Goal: Task Accomplishment & Management: Manage account settings

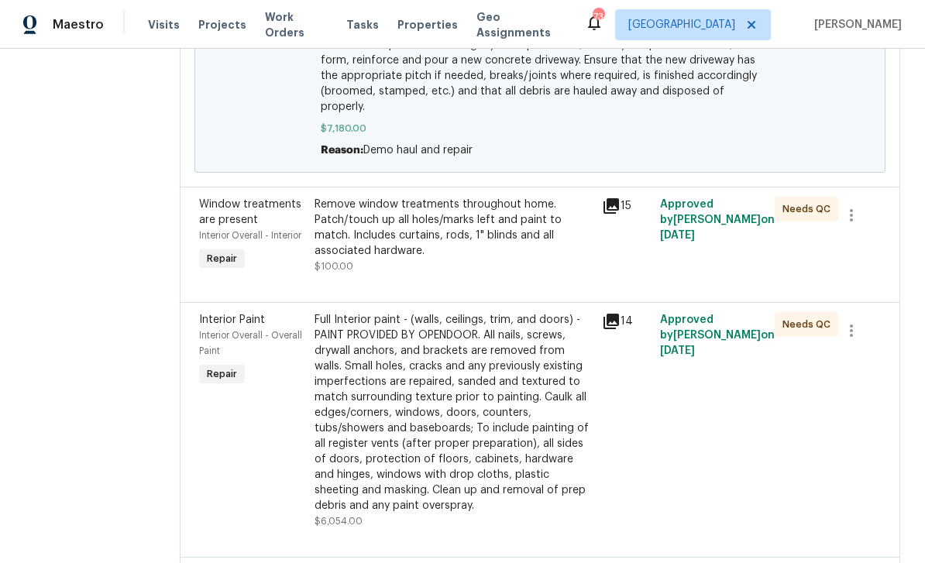
scroll to position [507, 0]
click at [237, 210] on span "Window treatments are present" at bounding box center [250, 211] width 102 height 26
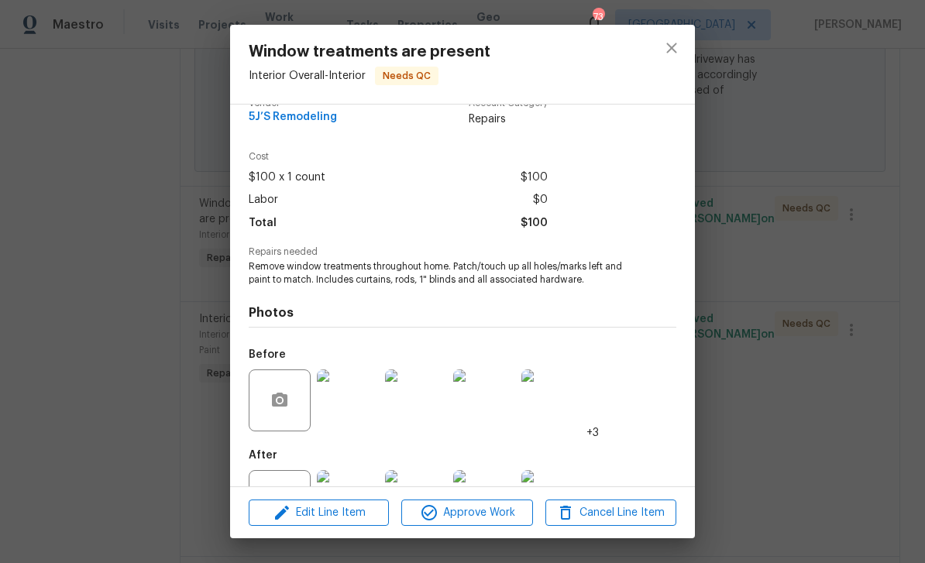
scroll to position [88, 0]
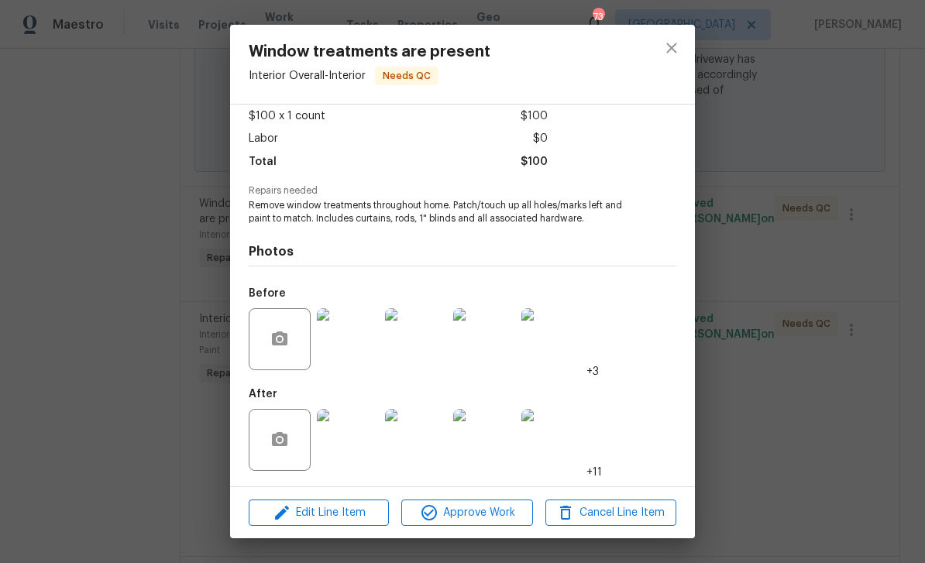
click at [356, 440] on img at bounding box center [348, 440] width 62 height 62
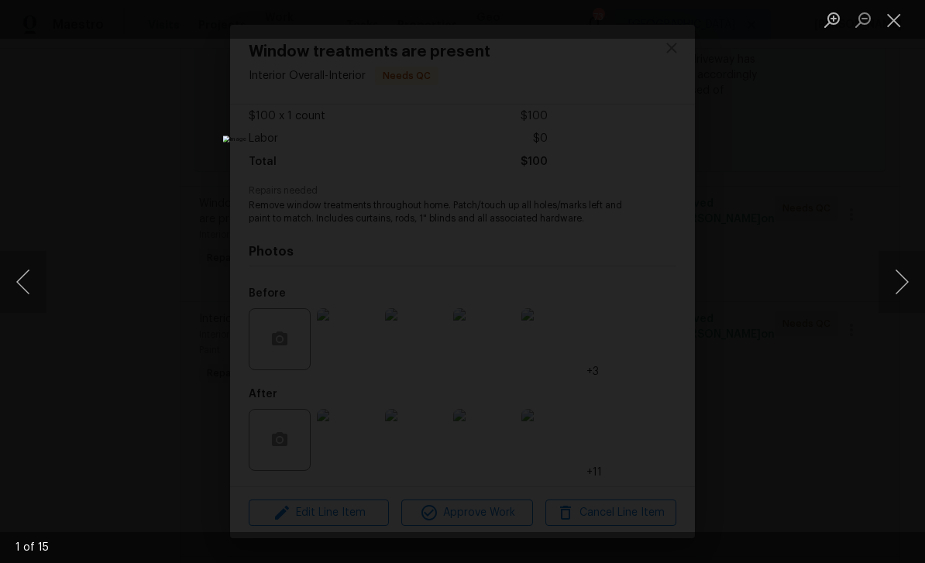
click at [895, 283] on button "Next image" at bounding box center [901, 282] width 46 height 62
click at [888, 287] on button "Next image" at bounding box center [901, 282] width 46 height 62
click at [888, 289] on button "Next image" at bounding box center [901, 282] width 46 height 62
click at [888, 288] on button "Next image" at bounding box center [901, 282] width 46 height 62
click at [891, 287] on button "Next image" at bounding box center [901, 282] width 46 height 62
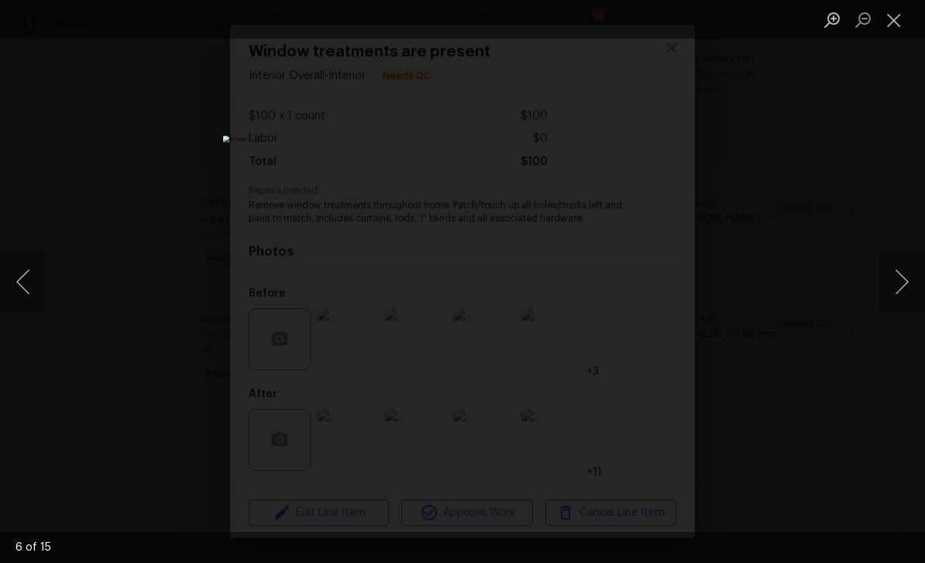
click at [891, 284] on button "Next image" at bounding box center [901, 282] width 46 height 62
click at [888, 287] on button "Next image" at bounding box center [901, 282] width 46 height 62
click at [889, 287] on button "Next image" at bounding box center [901, 282] width 46 height 62
click at [897, 22] on button "Close lightbox" at bounding box center [893, 19] width 31 height 27
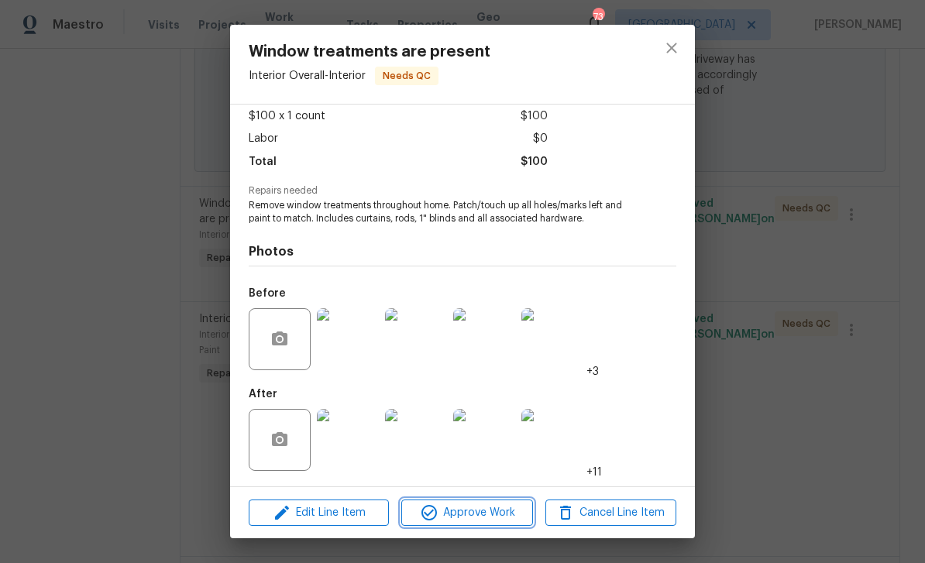
click at [489, 507] on span "Approve Work" at bounding box center [467, 512] width 122 height 19
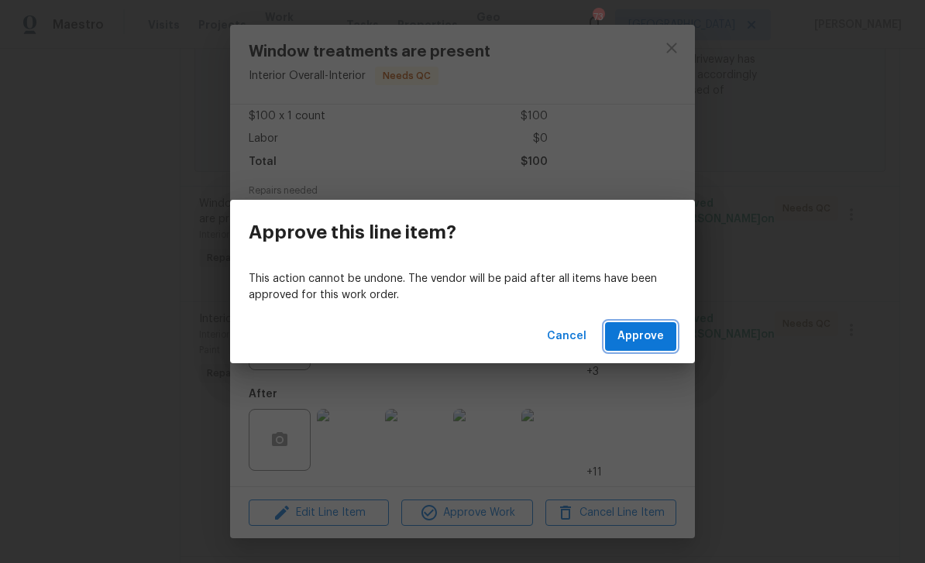
click at [654, 326] on button "Approve" at bounding box center [640, 336] width 71 height 29
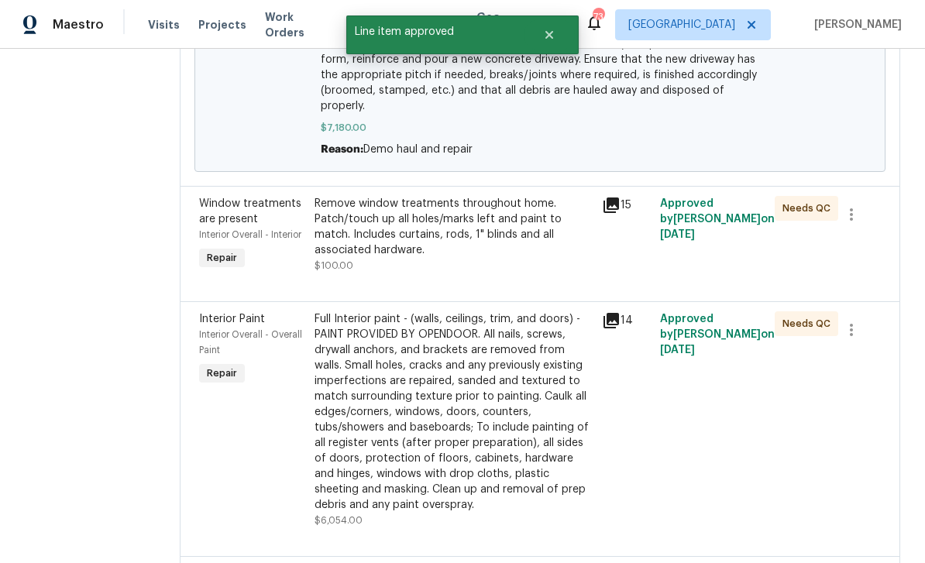
scroll to position [0, 0]
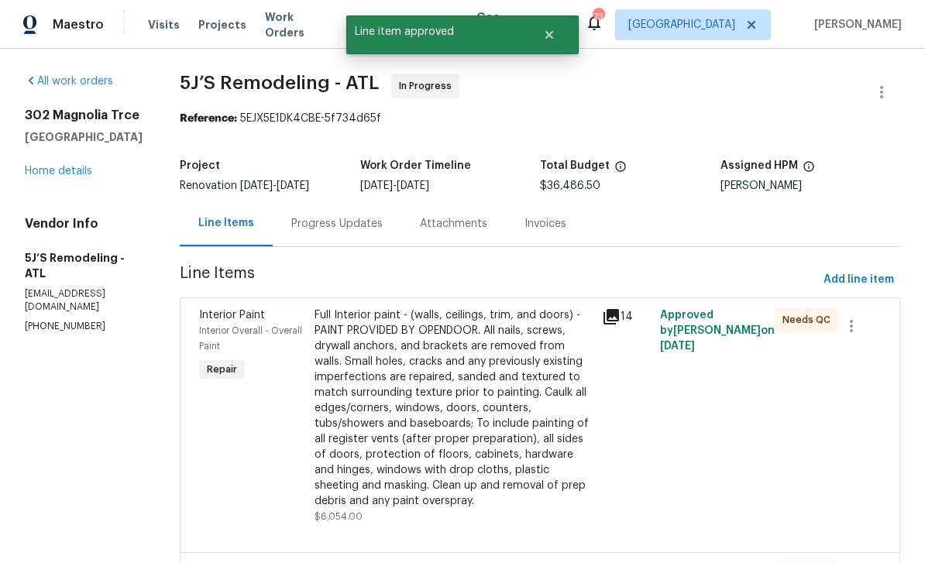
click at [234, 414] on div "Interior Paint Interior Overall - Overall Paint Repair" at bounding box center [251, 416] width 115 height 226
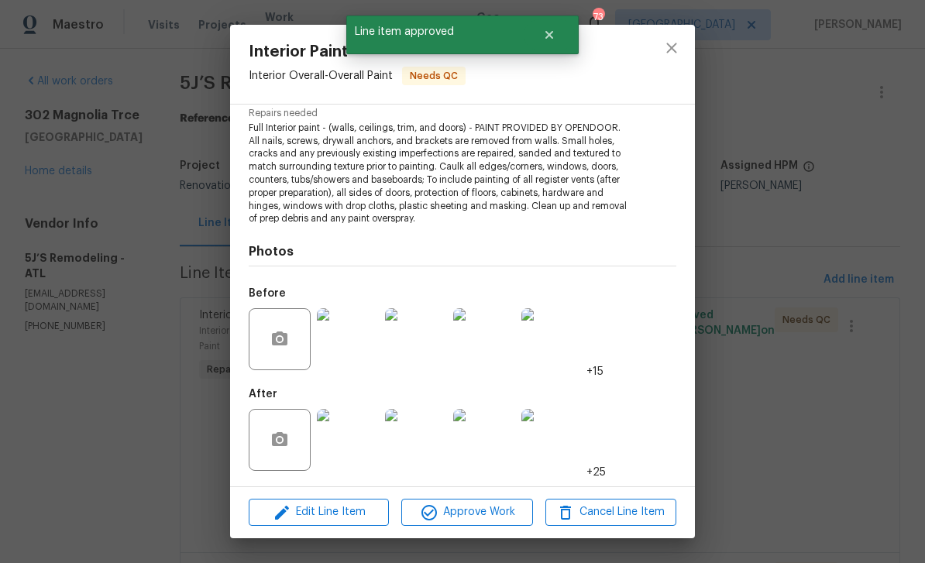
scroll to position [163, 0]
click at [353, 445] on img at bounding box center [348, 441] width 62 height 62
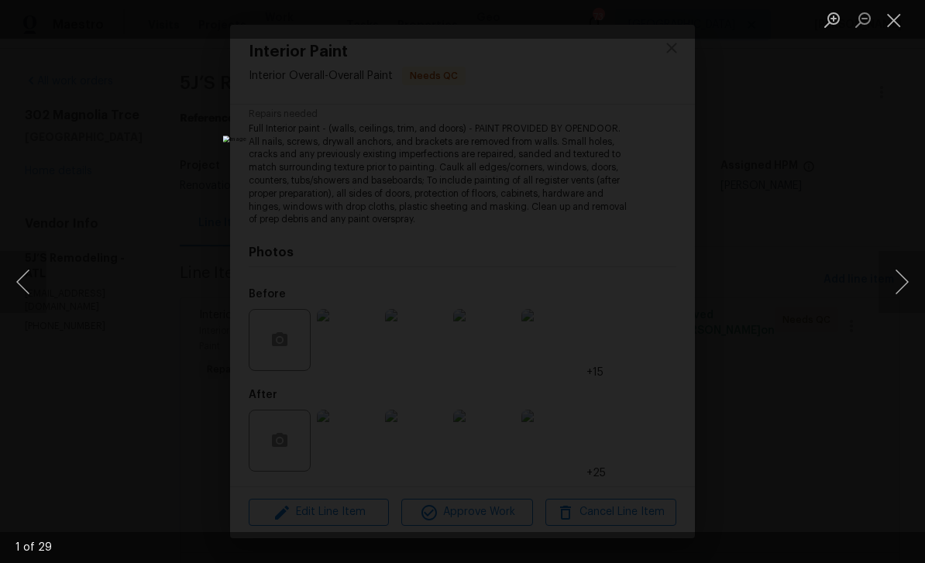
click at [891, 289] on button "Next image" at bounding box center [901, 282] width 46 height 62
click at [895, 287] on button "Next image" at bounding box center [901, 282] width 46 height 62
click at [896, 286] on button "Next image" at bounding box center [901, 282] width 46 height 62
click at [898, 284] on button "Next image" at bounding box center [901, 282] width 46 height 62
click at [898, 283] on button "Next image" at bounding box center [901, 282] width 46 height 62
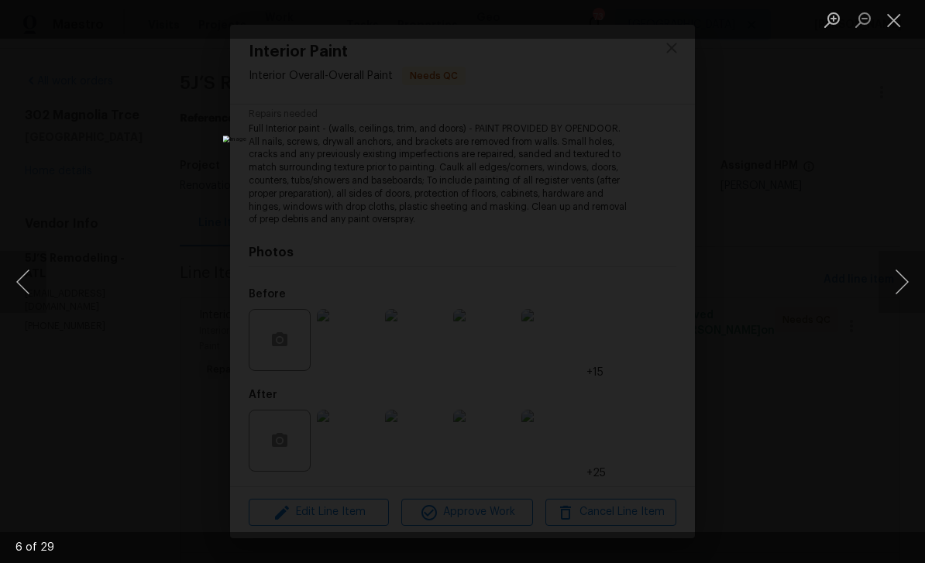
click at [888, 25] on button "Close lightbox" at bounding box center [893, 19] width 31 height 27
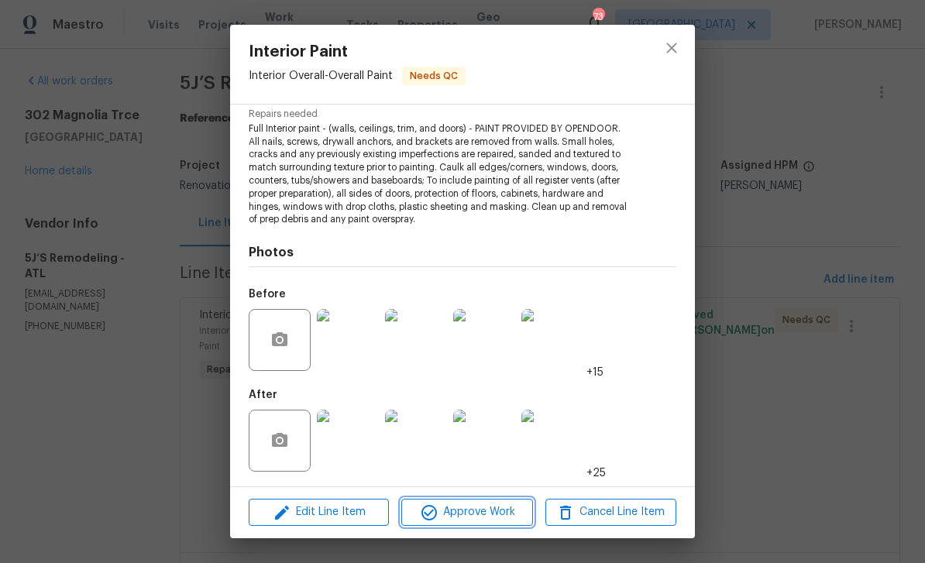
click at [490, 517] on span "Approve Work" at bounding box center [467, 512] width 122 height 19
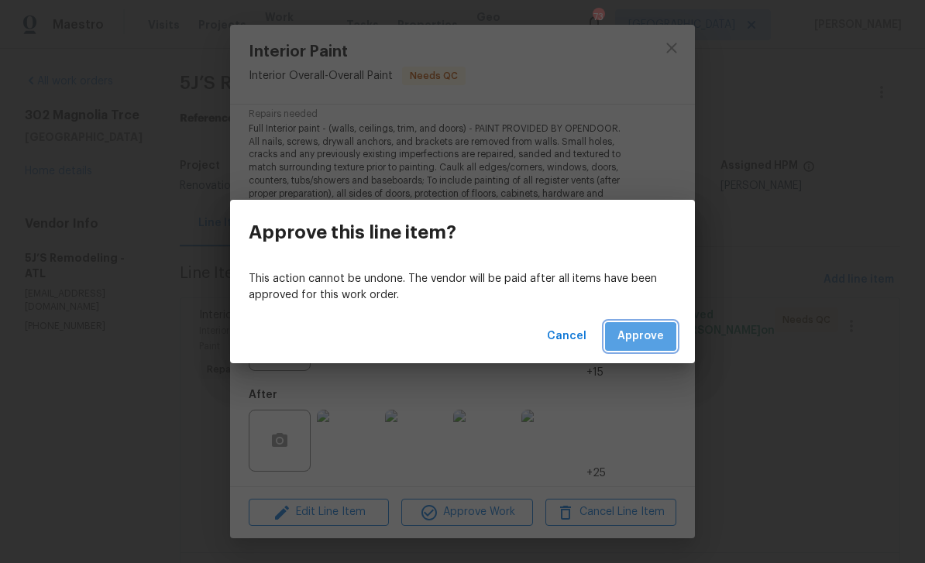
click at [640, 336] on span "Approve" at bounding box center [640, 336] width 46 height 19
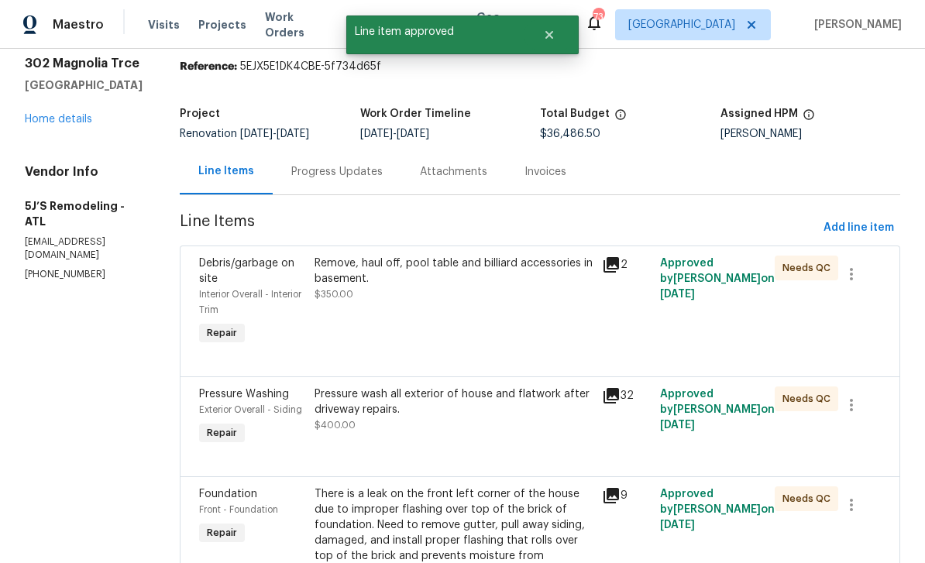
scroll to position [57, 0]
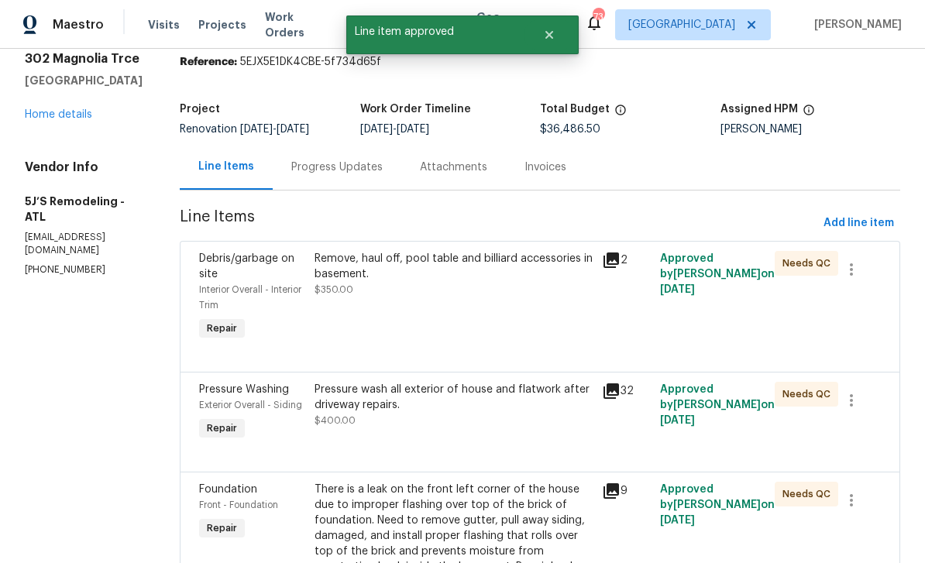
click at [242, 279] on div "Debris/garbage on site" at bounding box center [252, 266] width 106 height 31
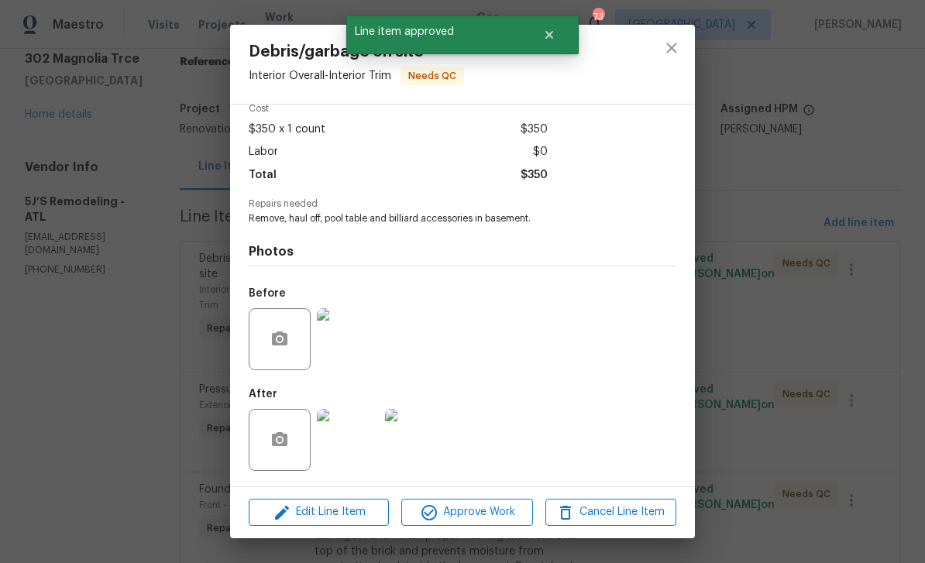
scroll to position [77, 0]
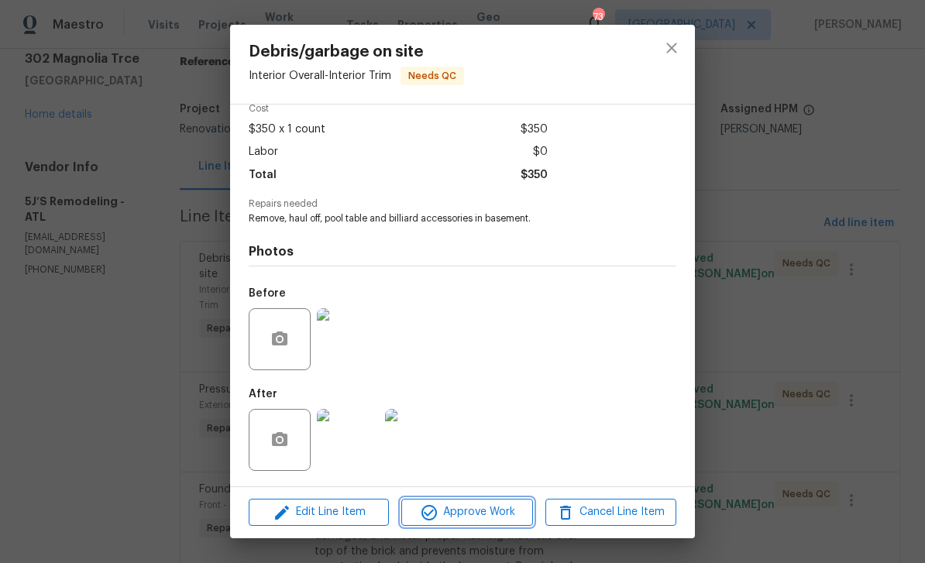
click at [490, 513] on span "Approve Work" at bounding box center [467, 512] width 122 height 19
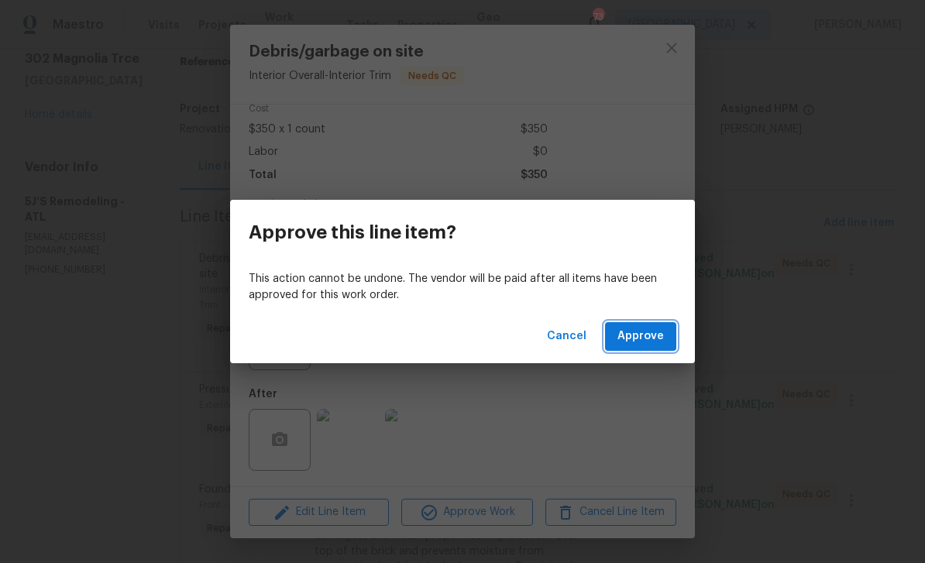
click at [651, 337] on span "Approve" at bounding box center [640, 336] width 46 height 19
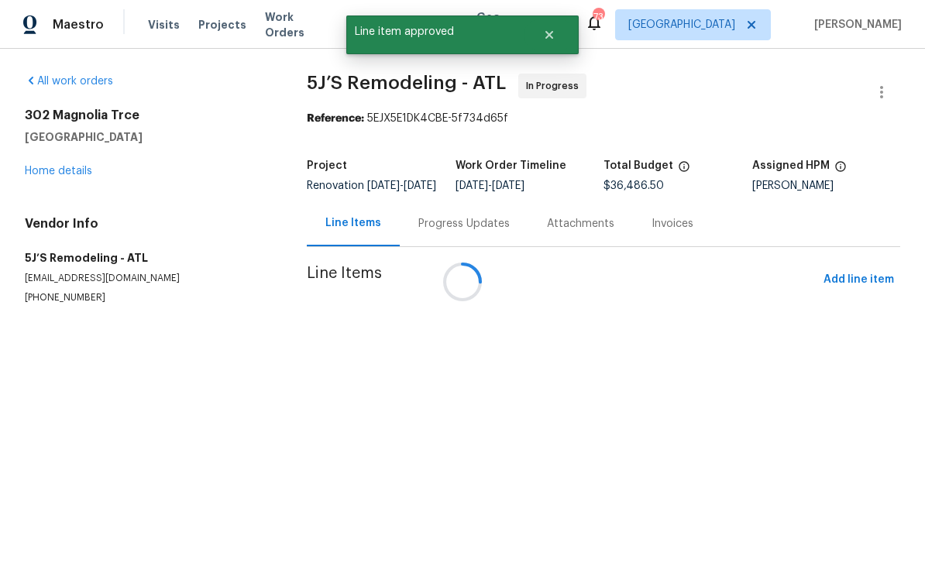
scroll to position [0, 0]
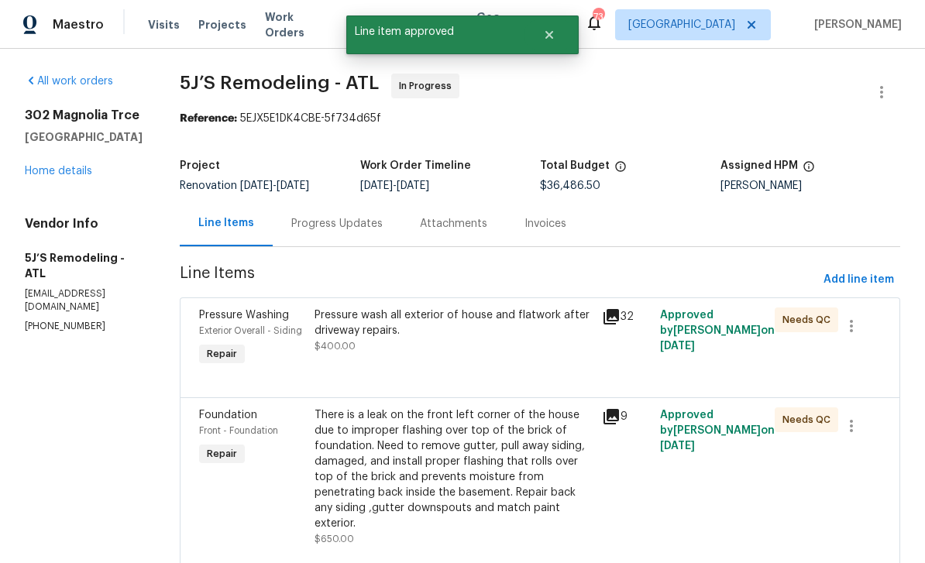
click at [247, 322] on div "Pressure Washing" at bounding box center [252, 315] width 106 height 15
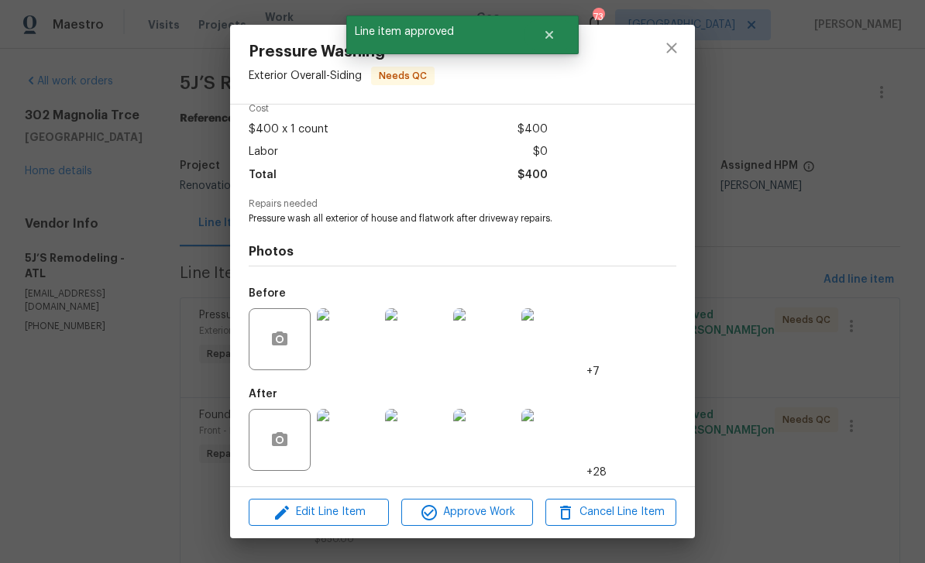
scroll to position [77, 0]
click at [351, 448] on img at bounding box center [348, 440] width 62 height 62
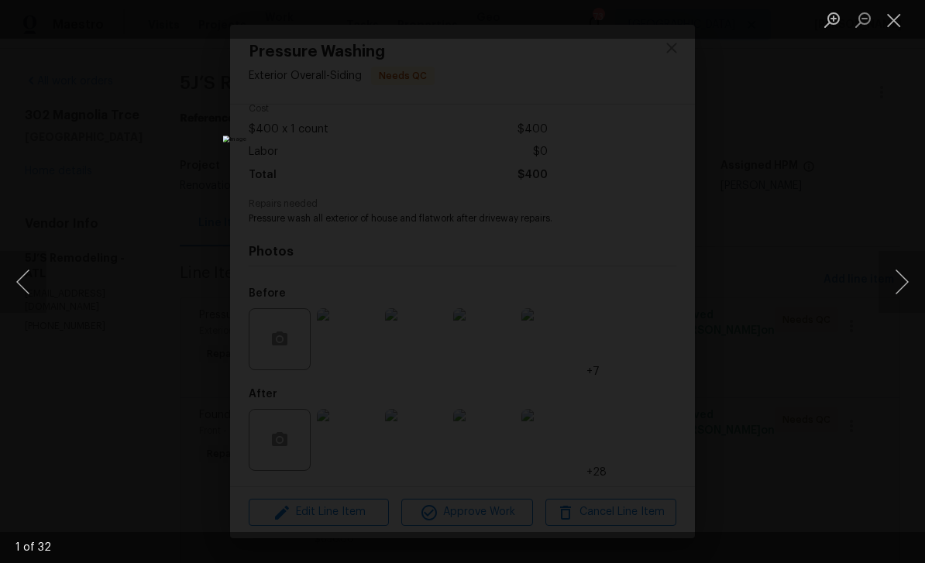
click at [887, 281] on button "Next image" at bounding box center [901, 282] width 46 height 62
click at [892, 290] on button "Next image" at bounding box center [901, 282] width 46 height 62
click at [898, 17] on button "Close lightbox" at bounding box center [893, 19] width 31 height 27
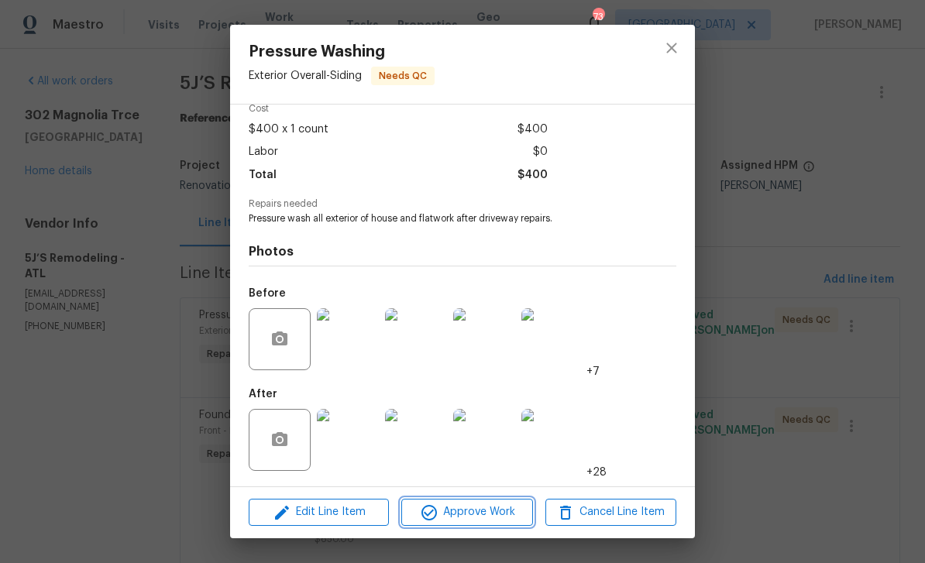
click at [531, 510] on button "Approve Work" at bounding box center [466, 512] width 131 height 27
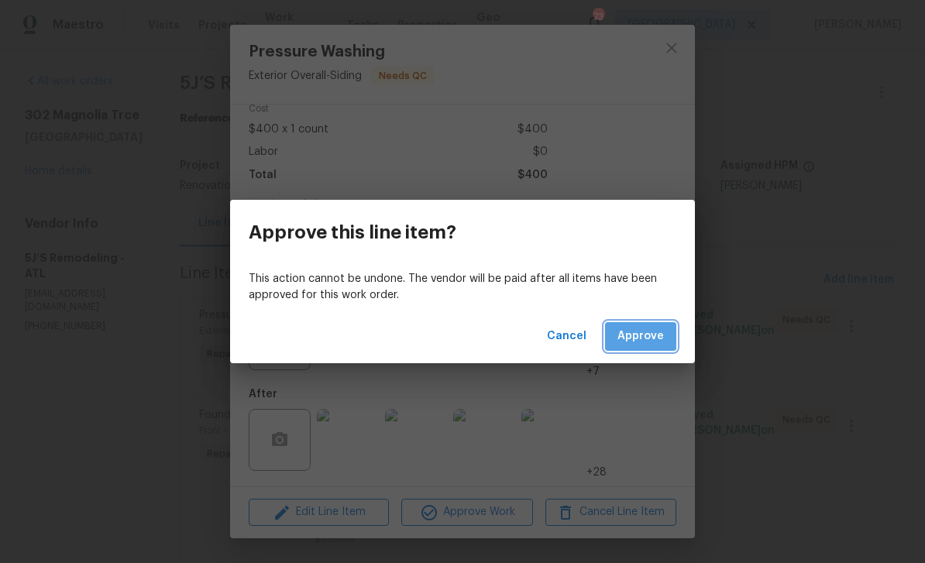
click at [644, 344] on span "Approve" at bounding box center [640, 336] width 46 height 19
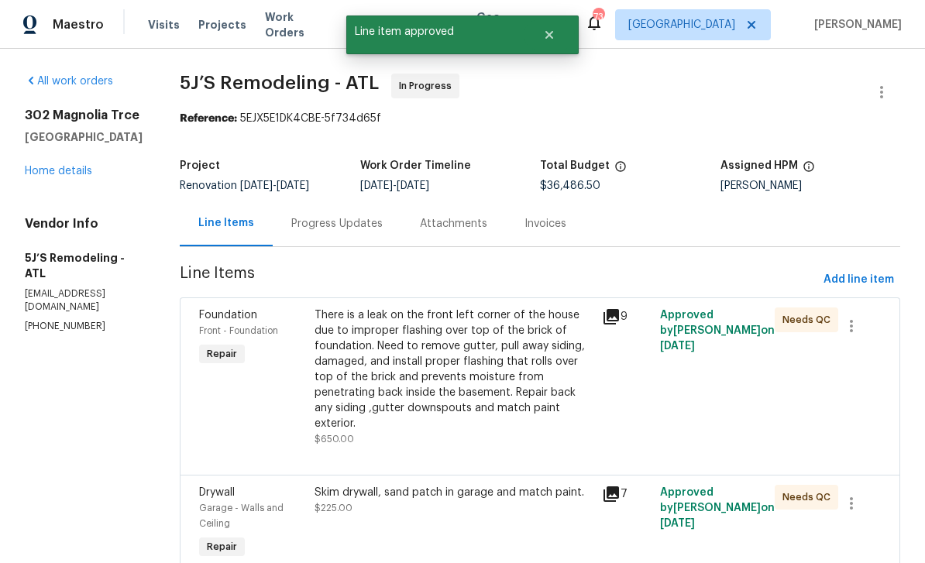
click at [243, 401] on div "Foundation Front - Foundation Repair" at bounding box center [251, 377] width 115 height 149
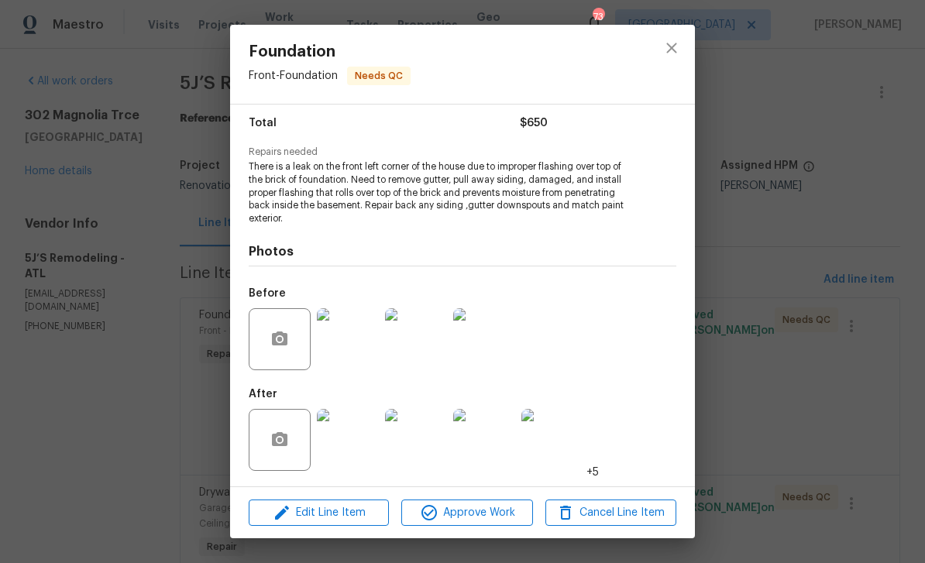
scroll to position [125, 0]
click at [345, 443] on img at bounding box center [348, 440] width 62 height 62
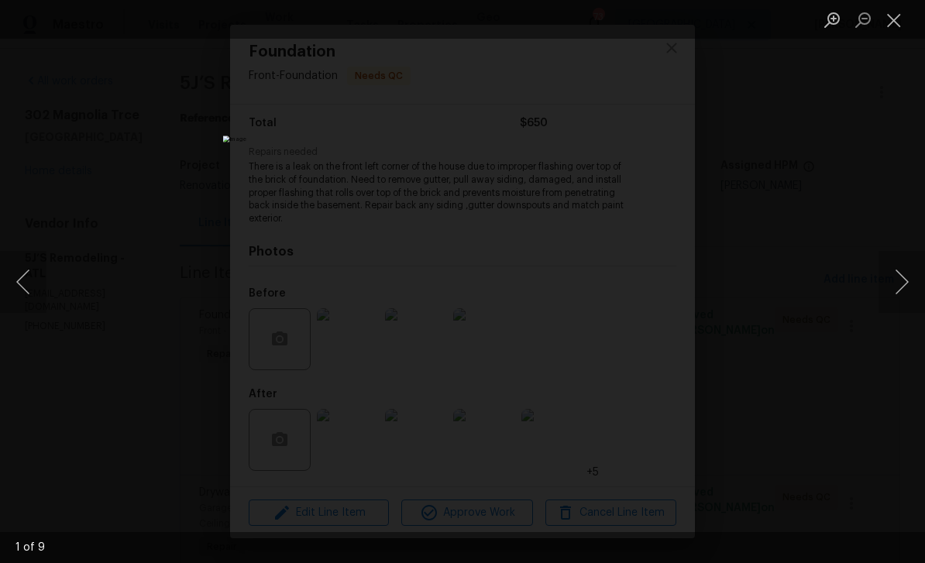
click at [895, 284] on button "Next image" at bounding box center [901, 282] width 46 height 62
click at [893, 283] on button "Next image" at bounding box center [901, 282] width 46 height 62
click at [893, 290] on button "Next image" at bounding box center [901, 282] width 46 height 62
click at [899, 283] on button "Next image" at bounding box center [901, 282] width 46 height 62
click at [902, 283] on button "Next image" at bounding box center [901, 282] width 46 height 62
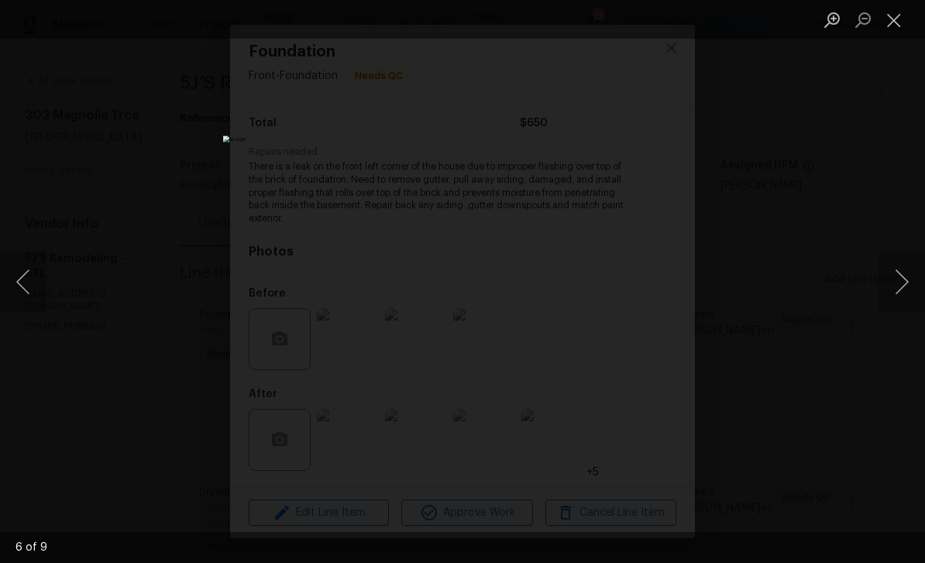
click at [902, 280] on button "Next image" at bounding box center [901, 282] width 46 height 62
click at [900, 283] on button "Next image" at bounding box center [901, 282] width 46 height 62
click at [898, 281] on button "Next image" at bounding box center [901, 282] width 46 height 62
click at [896, 283] on button "Next image" at bounding box center [901, 282] width 46 height 62
click at [901, 288] on button "Next image" at bounding box center [901, 282] width 46 height 62
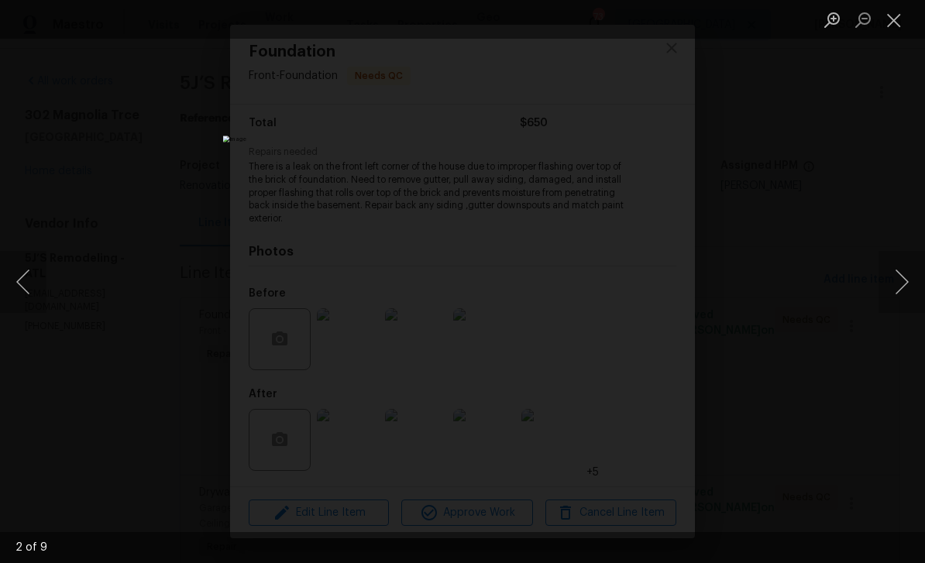
click at [900, 287] on button "Next image" at bounding box center [901, 282] width 46 height 62
click at [892, 19] on button "Close lightbox" at bounding box center [893, 19] width 31 height 27
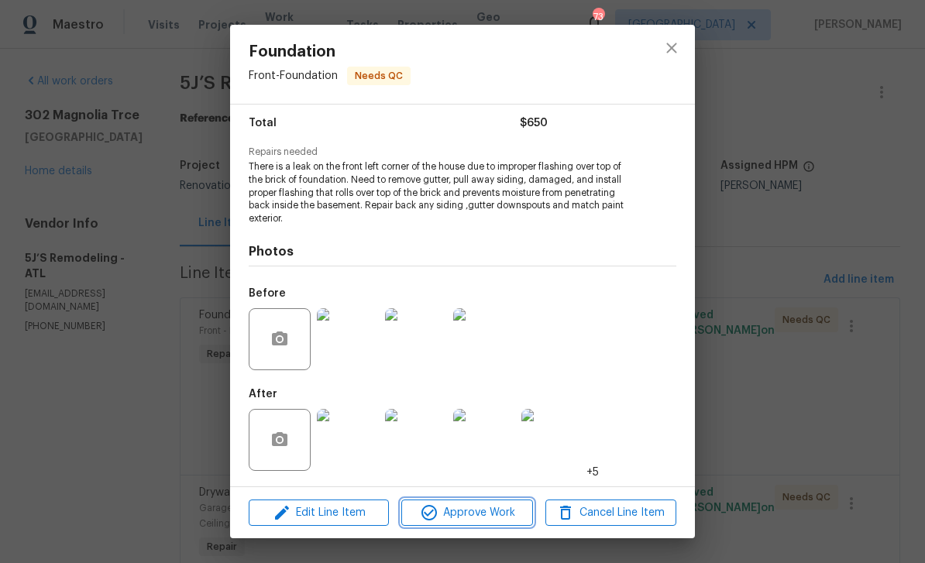
click at [502, 510] on span "Approve Work" at bounding box center [467, 512] width 122 height 19
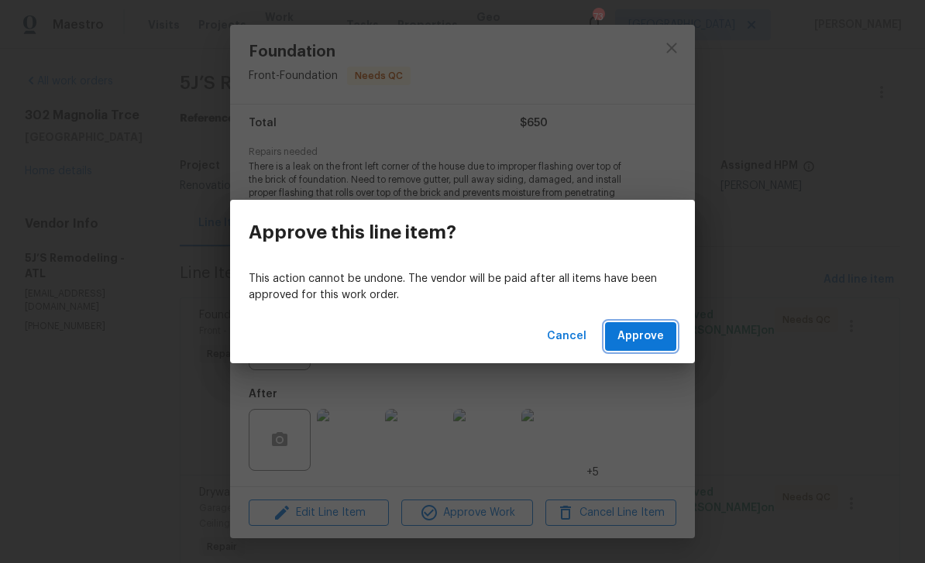
click at [651, 333] on span "Approve" at bounding box center [640, 336] width 46 height 19
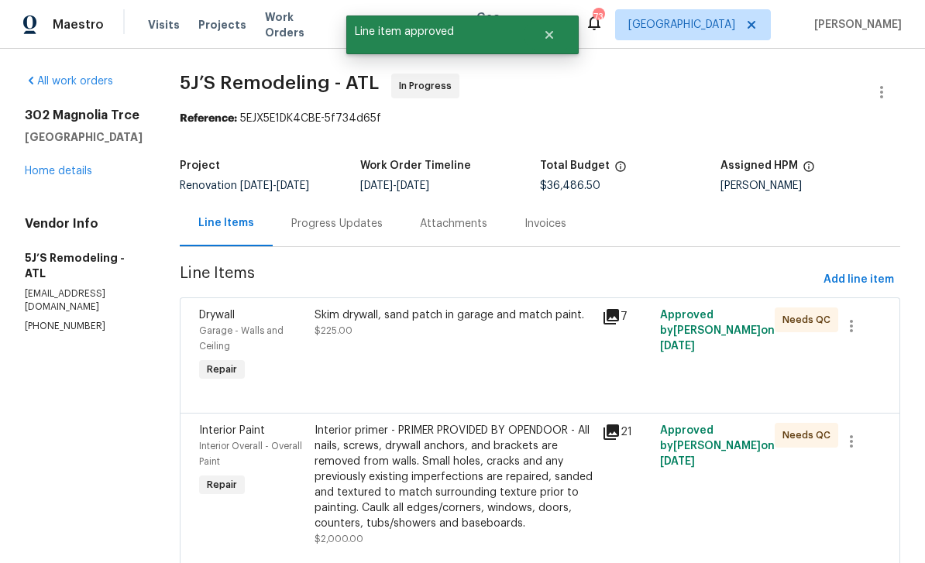
click at [232, 320] on span "Drywall" at bounding box center [217, 315] width 36 height 11
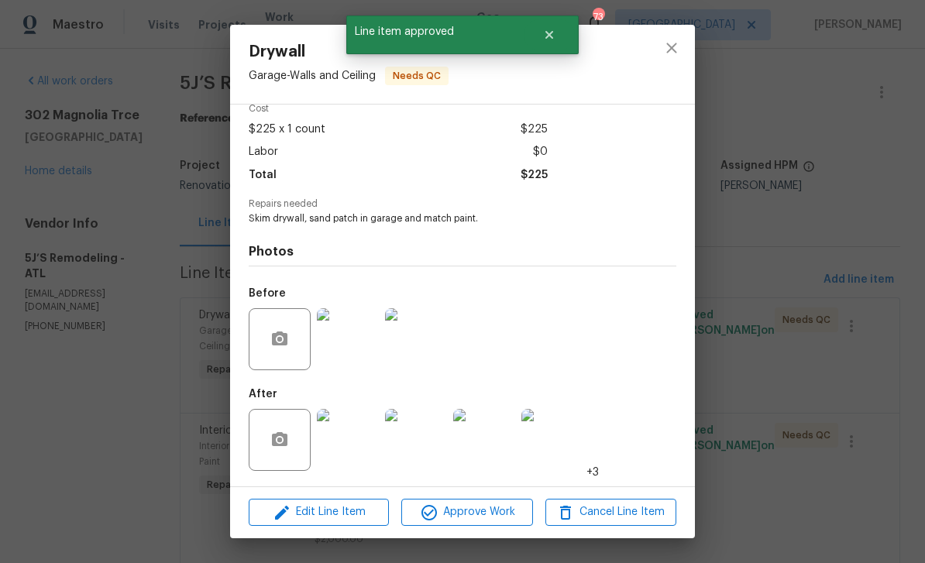
scroll to position [77, 0]
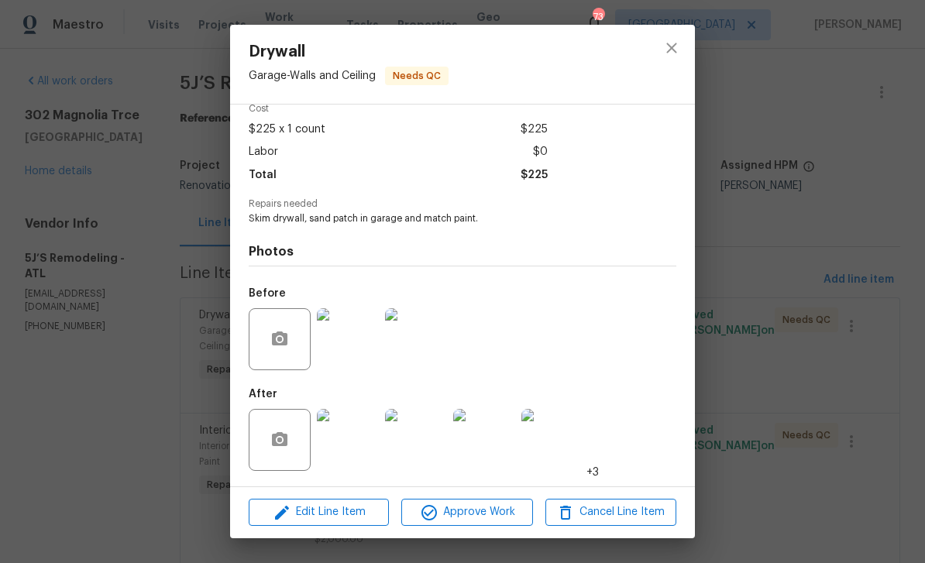
click at [352, 445] on img at bounding box center [348, 440] width 62 height 62
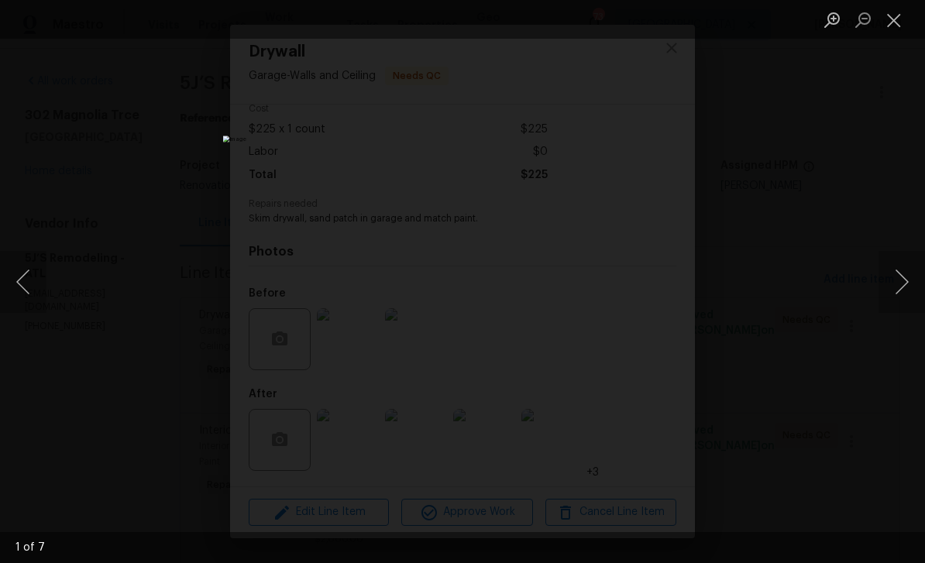
click at [894, 283] on button "Next image" at bounding box center [901, 282] width 46 height 62
click at [896, 280] on button "Next image" at bounding box center [901, 282] width 46 height 62
click at [898, 281] on button "Next image" at bounding box center [901, 282] width 46 height 62
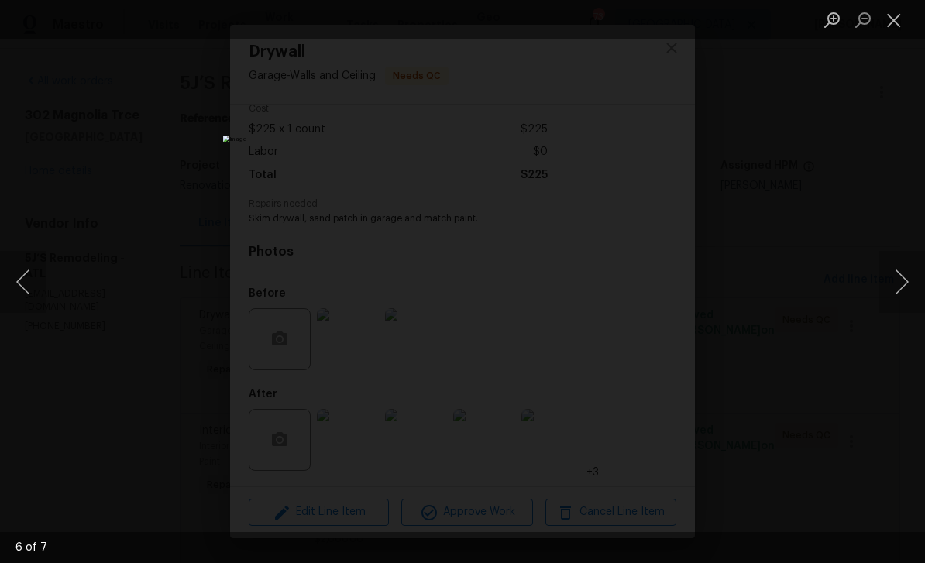
click at [898, 282] on button "Next image" at bounding box center [901, 282] width 46 height 62
click at [893, 282] on button "Next image" at bounding box center [901, 282] width 46 height 62
click at [885, 25] on button "Close lightbox" at bounding box center [893, 19] width 31 height 27
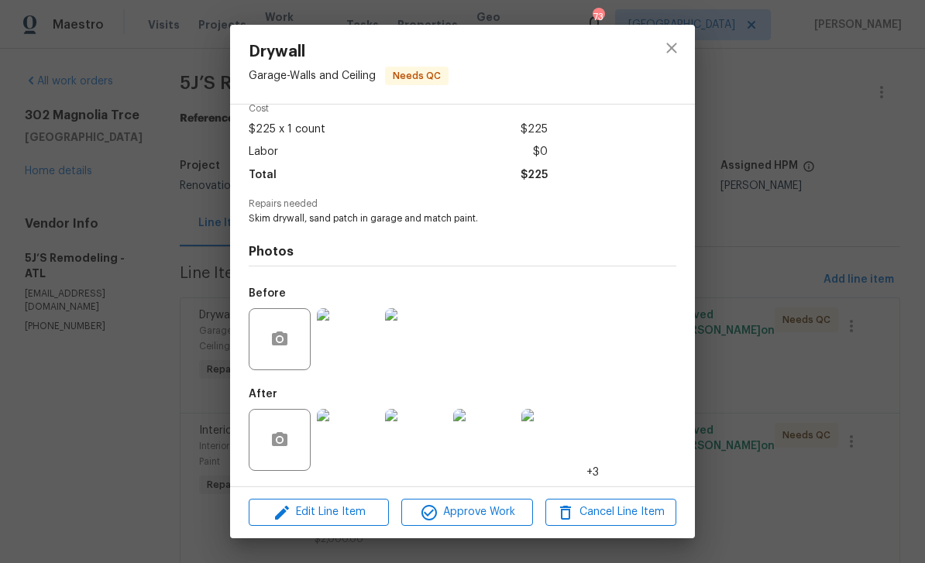
click at [351, 337] on img at bounding box center [348, 339] width 62 height 62
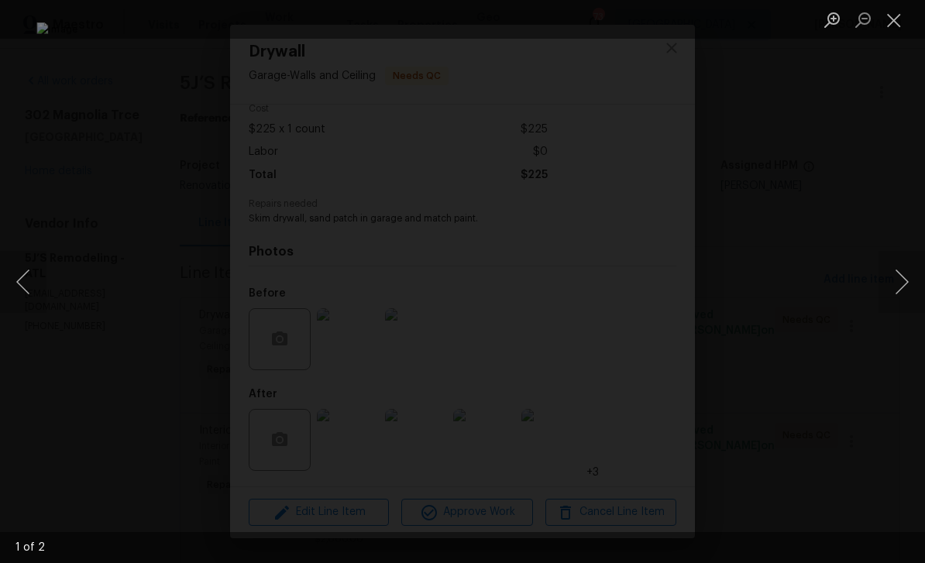
click at [896, 25] on button "Close lightbox" at bounding box center [893, 19] width 31 height 27
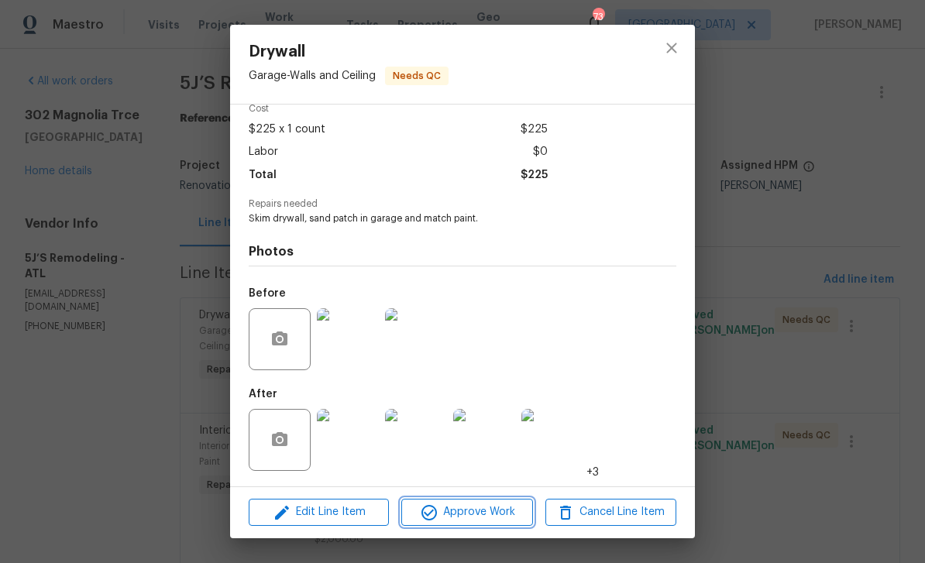
click at [492, 516] on span "Approve Work" at bounding box center [467, 512] width 122 height 19
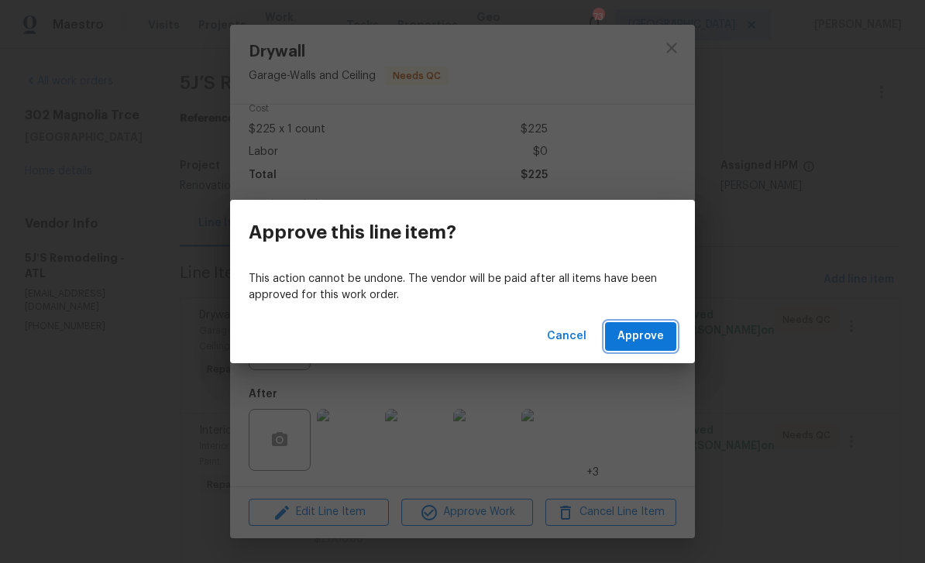
click at [644, 340] on span "Approve" at bounding box center [640, 336] width 46 height 19
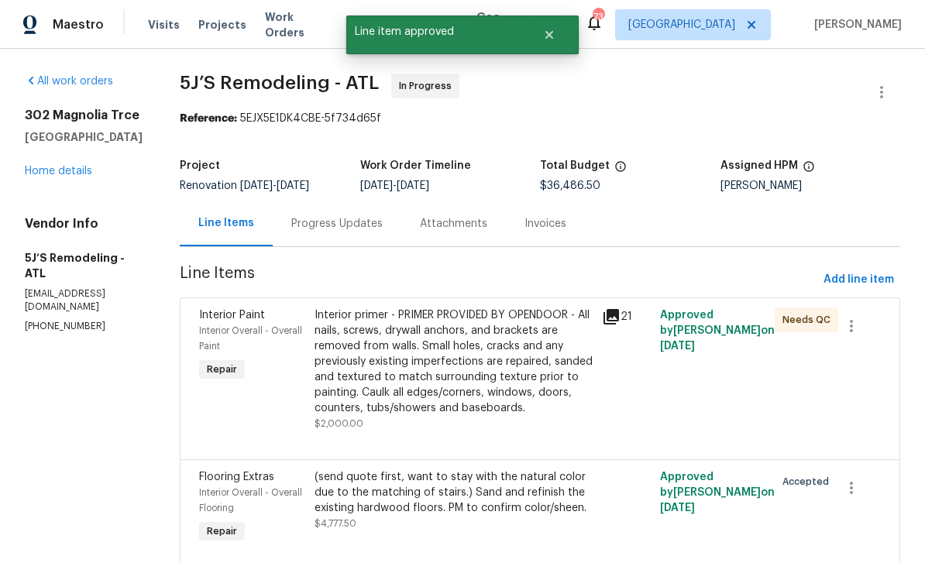
click at [229, 327] on span "Interior Overall - Overall Paint" at bounding box center [250, 338] width 103 height 25
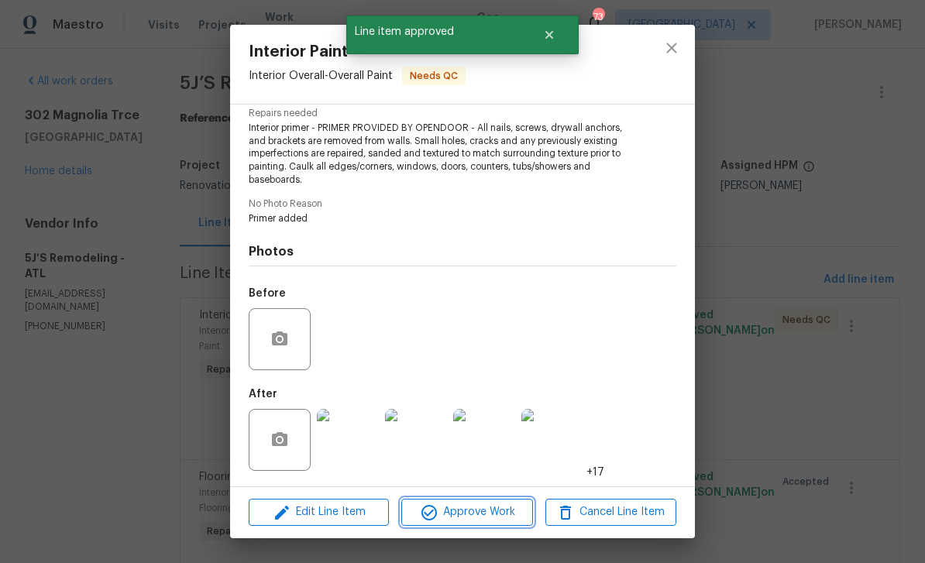
click at [490, 515] on span "Approve Work" at bounding box center [467, 512] width 122 height 19
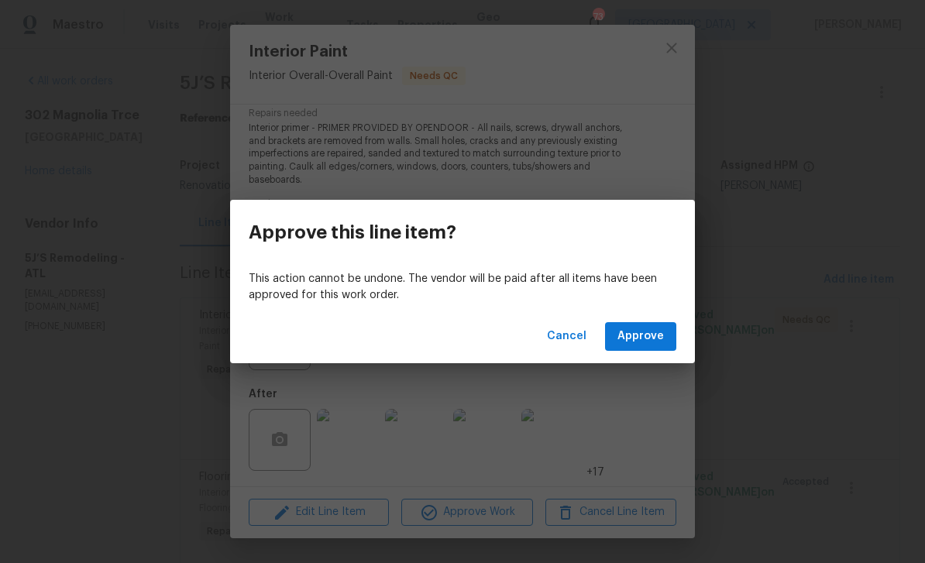
scroll to position [165, 0]
click at [641, 338] on span "Approve" at bounding box center [640, 336] width 46 height 19
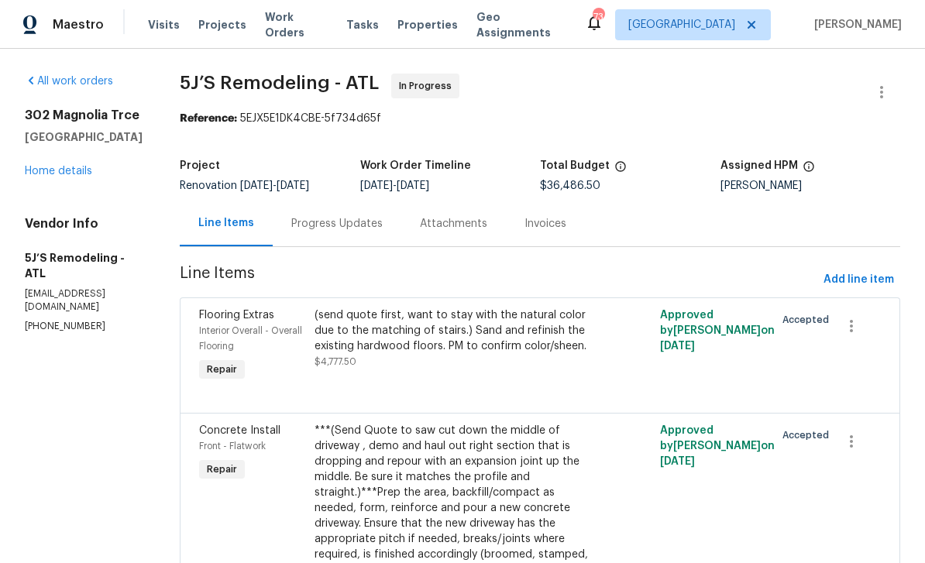
scroll to position [0, 0]
click at [53, 171] on link "Home details" at bounding box center [58, 171] width 67 height 11
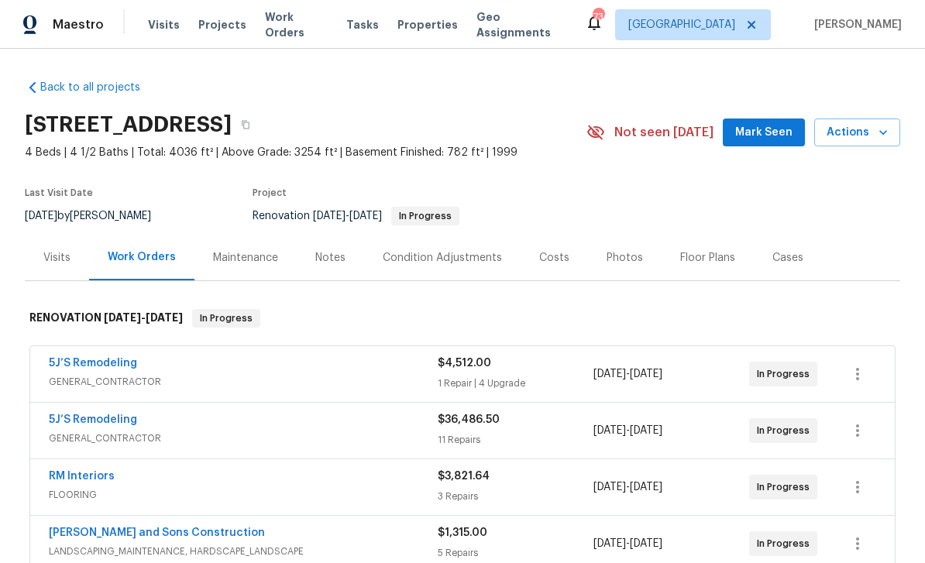
click at [766, 132] on span "Mark Seen" at bounding box center [763, 132] width 57 height 19
click at [325, 259] on div "Notes" at bounding box center [330, 257] width 30 height 15
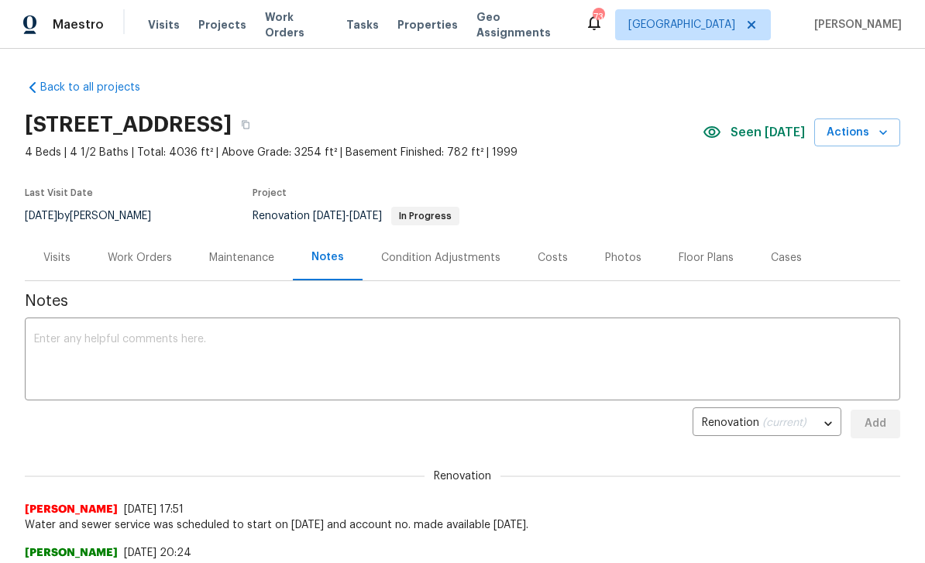
click at [69, 344] on textarea at bounding box center [462, 361] width 857 height 54
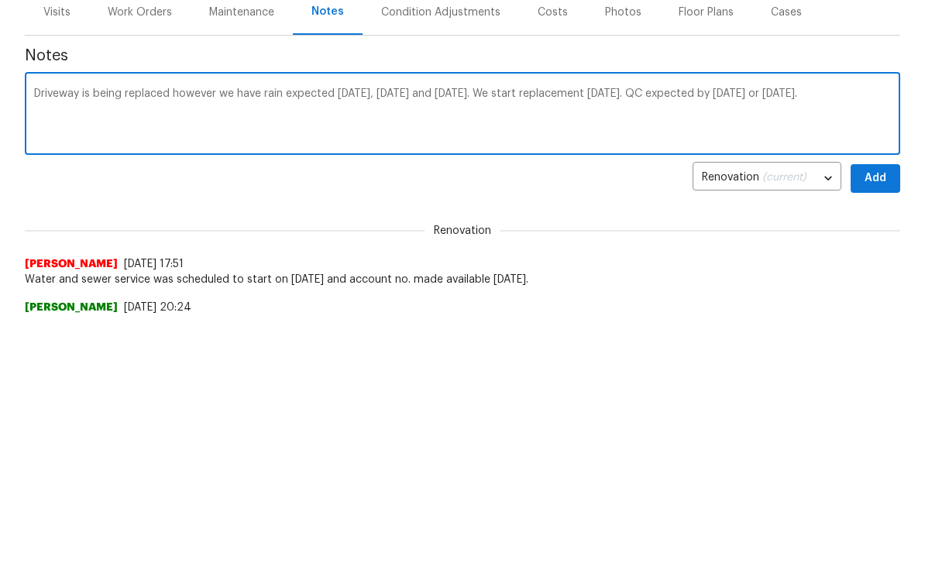
type textarea "Driveway is being replaced however we have rain expected Thursday, Friday and S…"
click at [872, 414] on span "Add" at bounding box center [875, 423] width 25 height 19
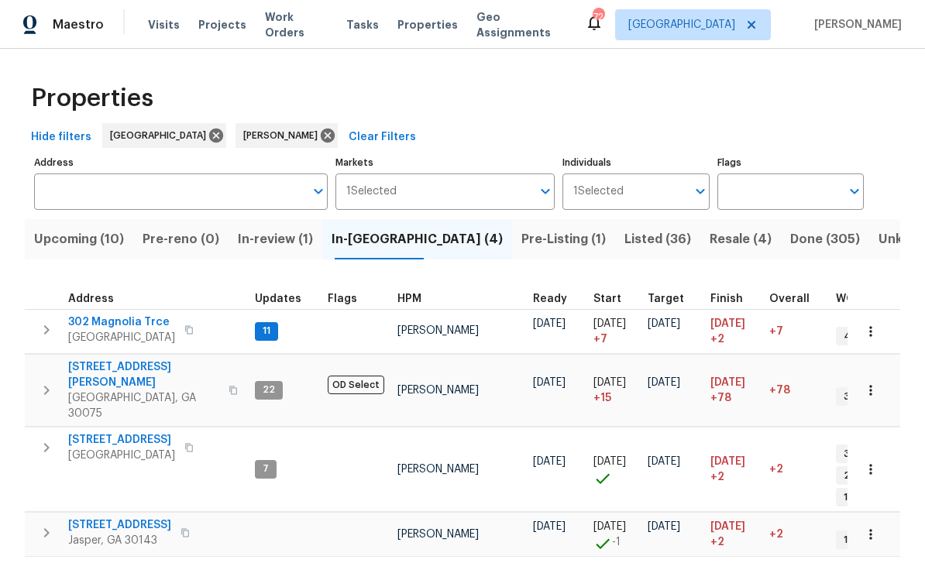
scroll to position [0, 53]
click at [115, 321] on span "302 Magnolia Trce" at bounding box center [121, 321] width 107 height 15
click at [521, 235] on span "Pre-Listing (1)" at bounding box center [563, 239] width 84 height 22
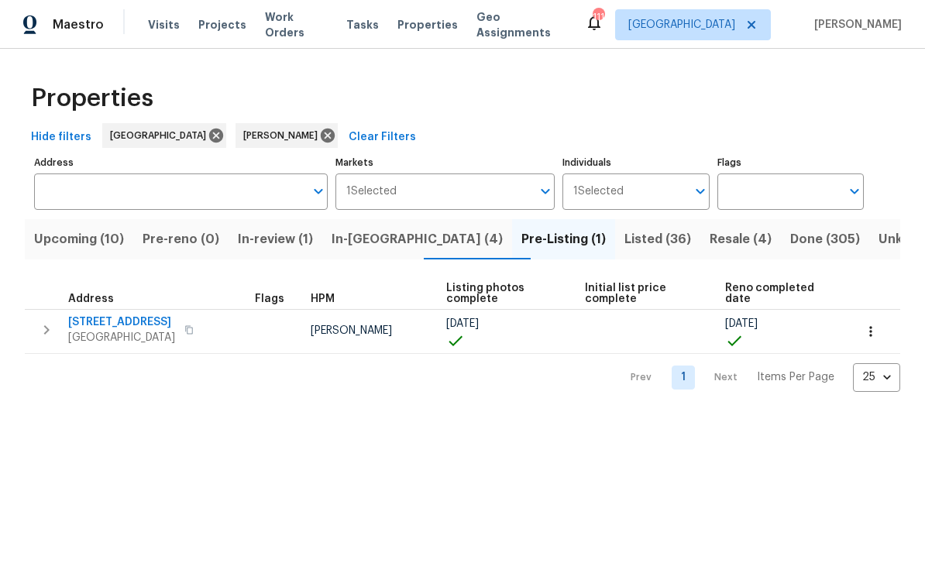
click at [379, 242] on span "In-reno (4)" at bounding box center [417, 239] width 171 height 22
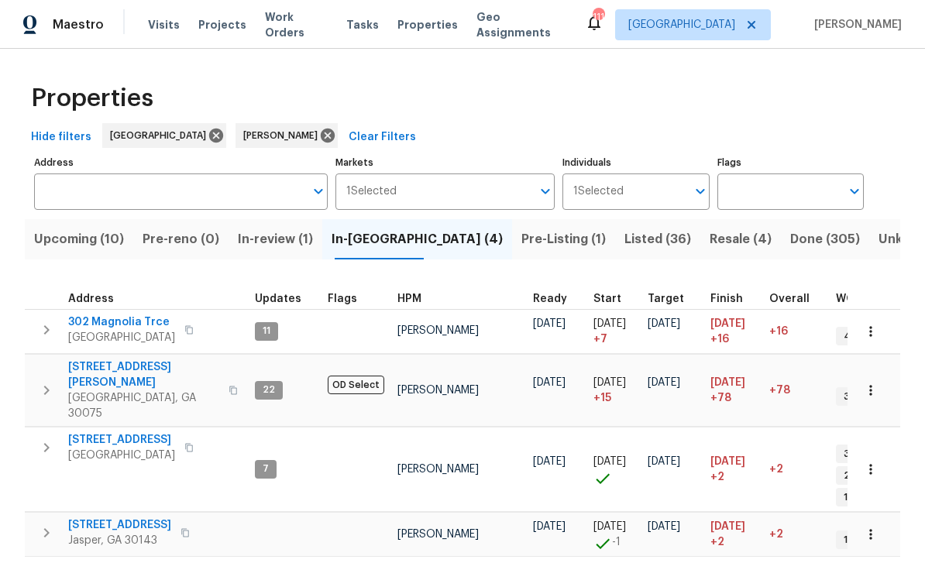
click at [73, 245] on span "Upcoming (10)" at bounding box center [79, 239] width 90 height 22
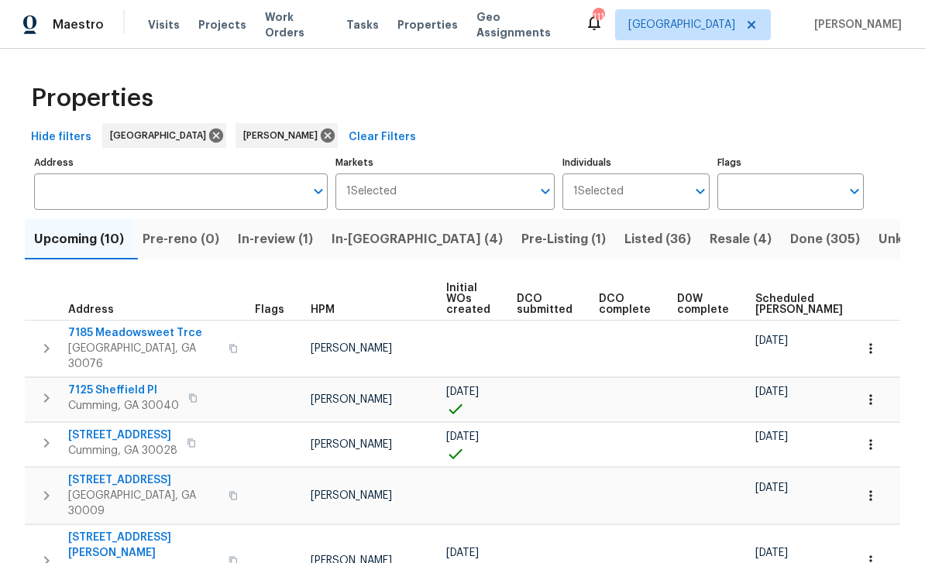
click at [772, 306] on span "Scheduled COE" at bounding box center [799, 305] width 88 height 22
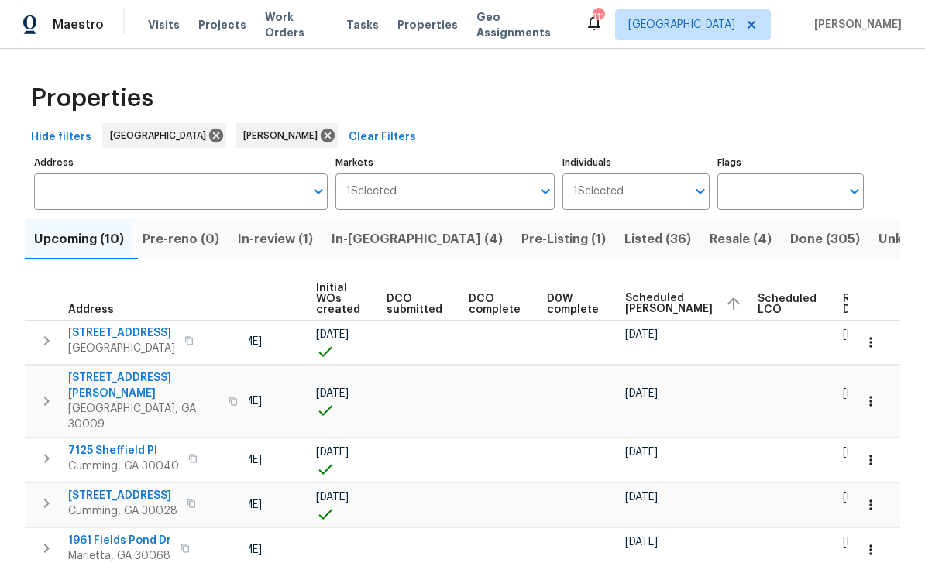
scroll to position [0, 129]
click at [872, 347] on icon "button" at bounding box center [870, 342] width 15 height 15
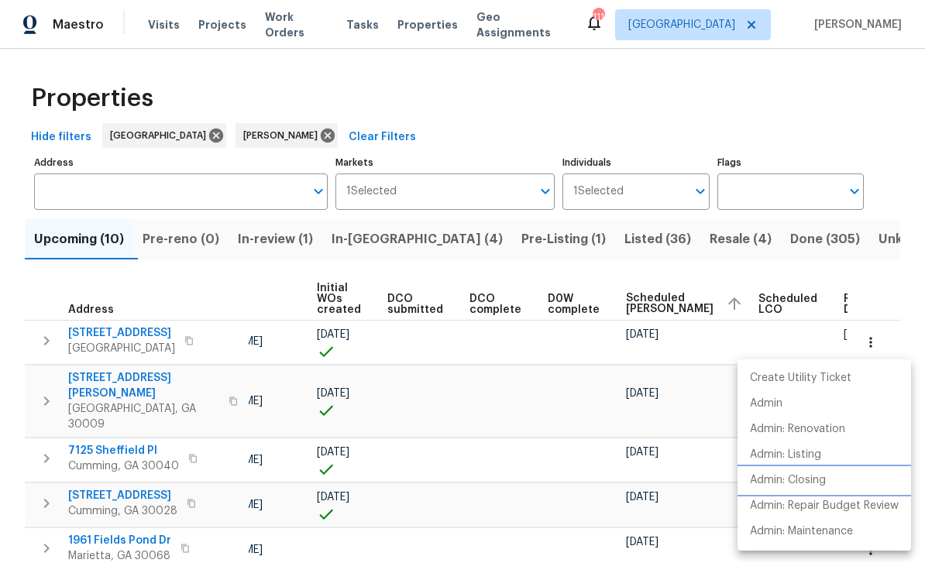
click at [808, 481] on p "Admin: Closing" at bounding box center [788, 480] width 76 height 16
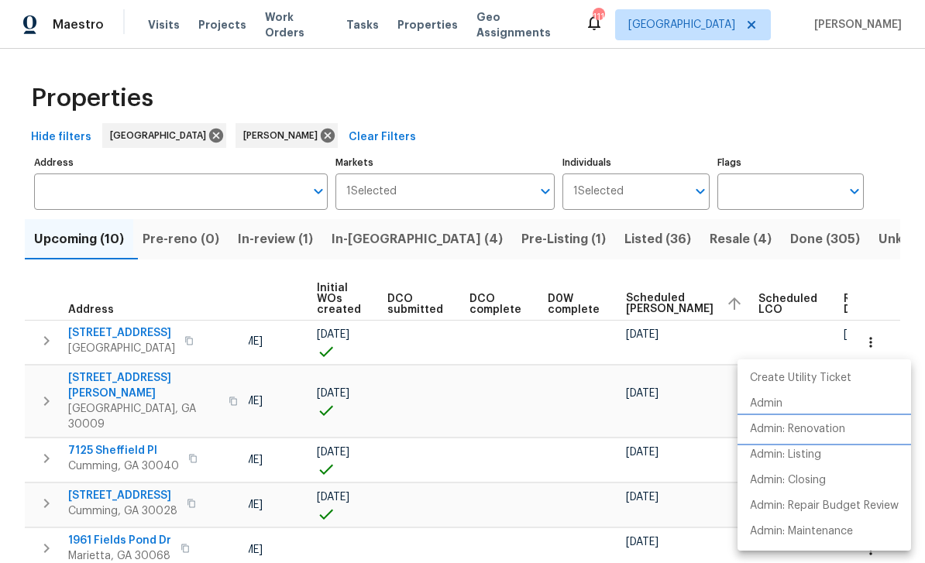
click at [814, 431] on p "Admin: Renovation" at bounding box center [797, 429] width 95 height 16
click at [892, 282] on div at bounding box center [462, 281] width 925 height 563
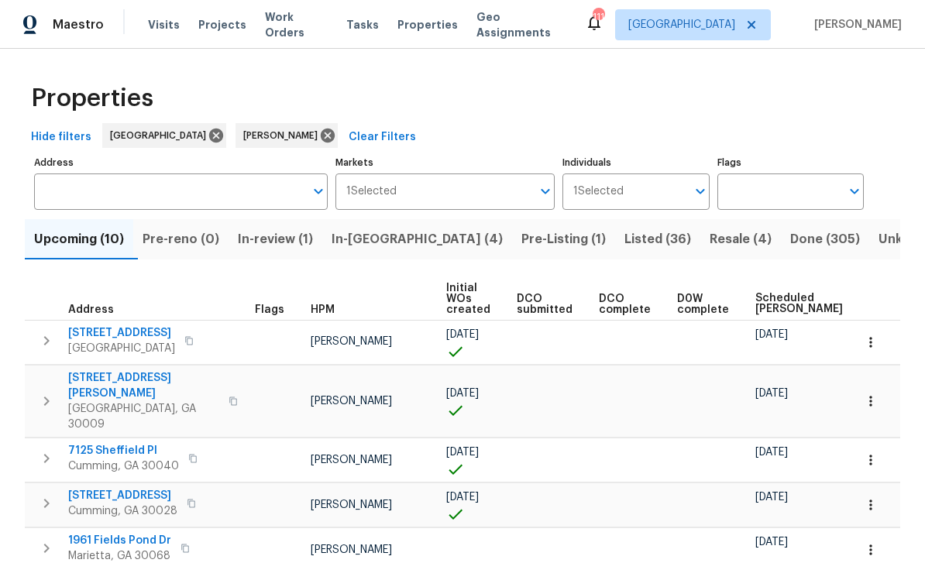
scroll to position [0, 0]
click at [110, 336] on span "[STREET_ADDRESS]" at bounding box center [121, 332] width 107 height 15
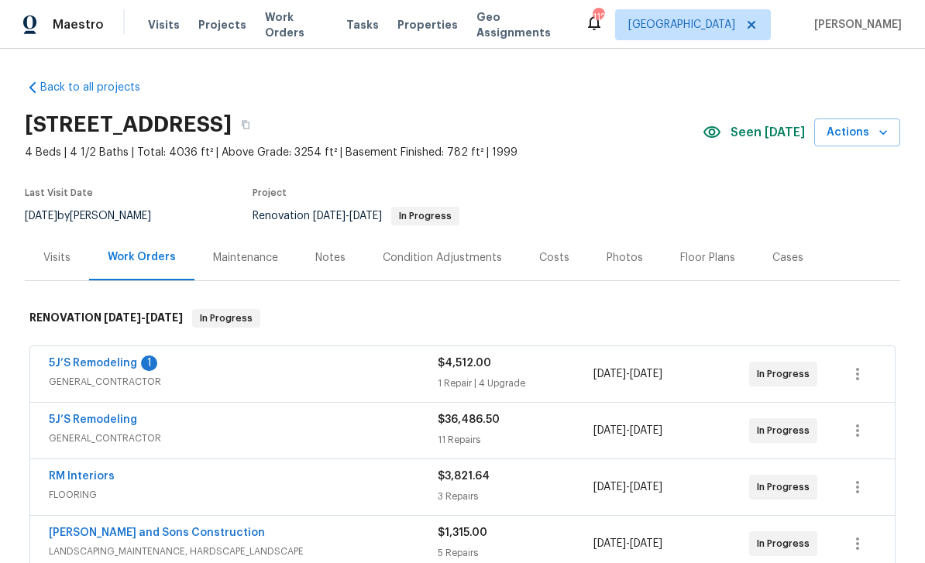
click at [84, 362] on link "5J’S Remodeling" at bounding box center [93, 363] width 88 height 11
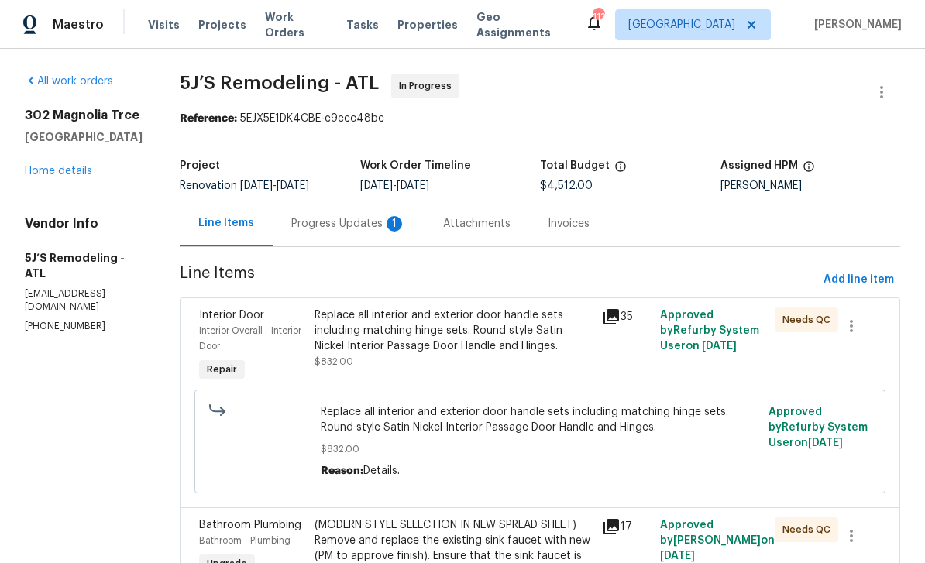
click at [347, 225] on div "Progress Updates 1" at bounding box center [348, 223] width 115 height 15
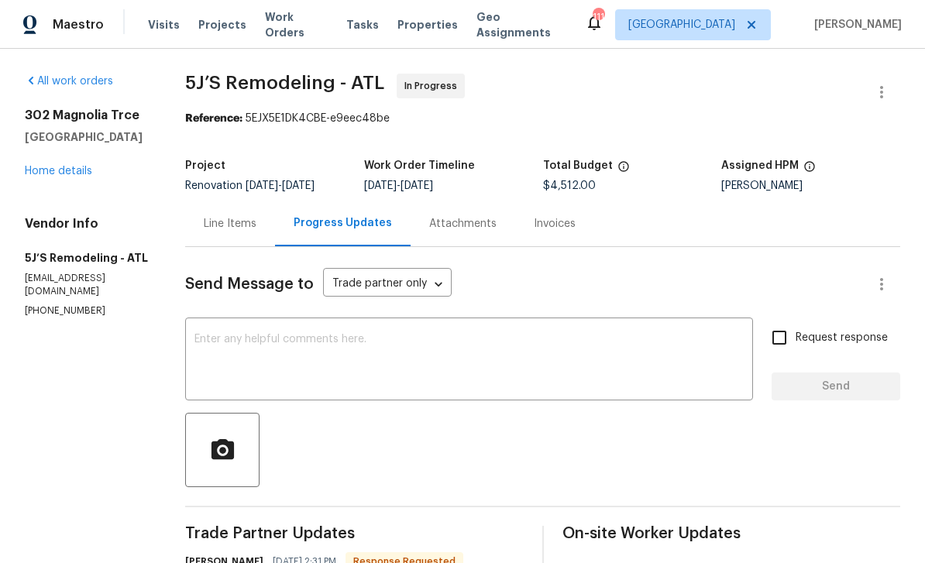
click at [212, 321] on div "x ​" at bounding box center [469, 360] width 568 height 79
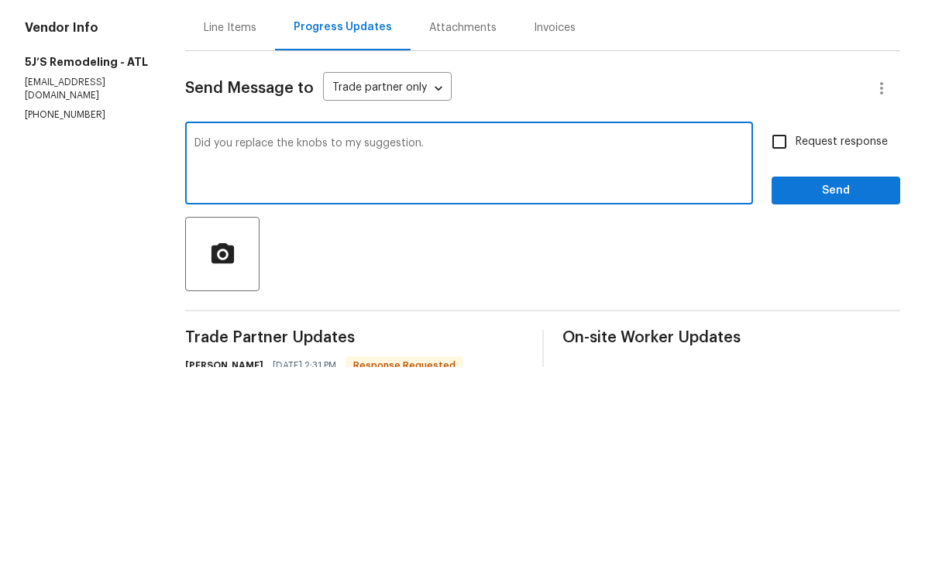
type textarea "Did you replace the knobs to my suggestion."
click at [785, 321] on input "Request response" at bounding box center [779, 337] width 33 height 33
checkbox input "true"
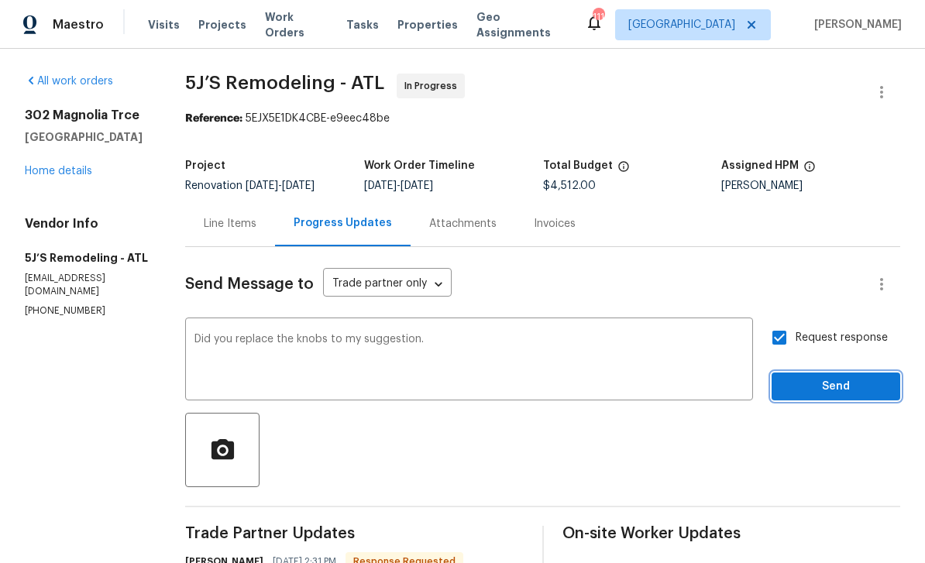
click at [830, 377] on span "Send" at bounding box center [836, 386] width 104 height 19
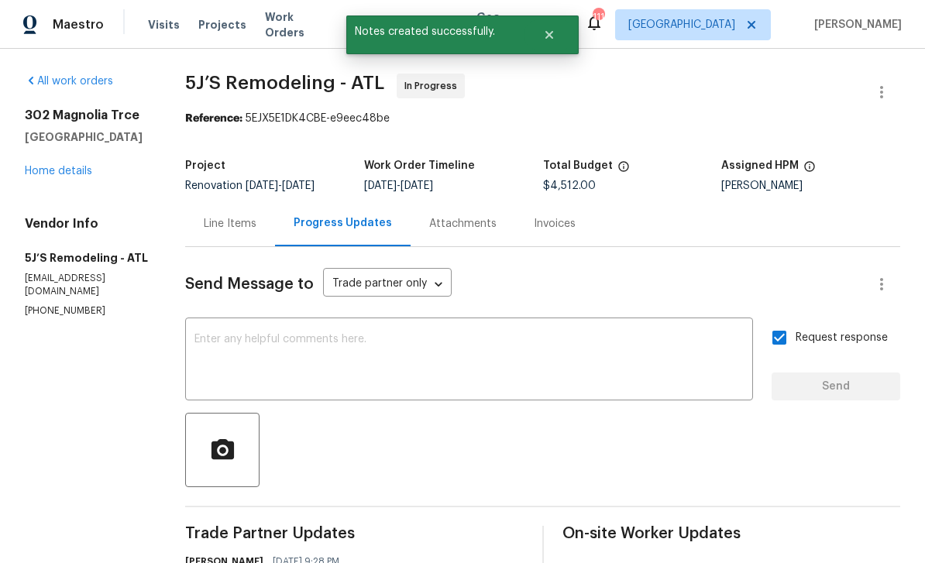
click at [57, 166] on link "Home details" at bounding box center [58, 171] width 67 height 11
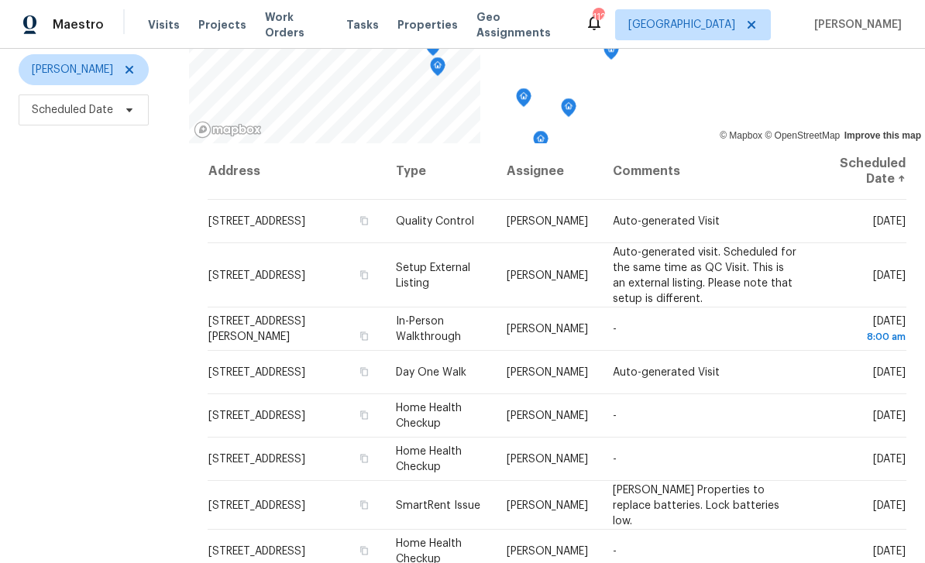
scroll to position [205, 0]
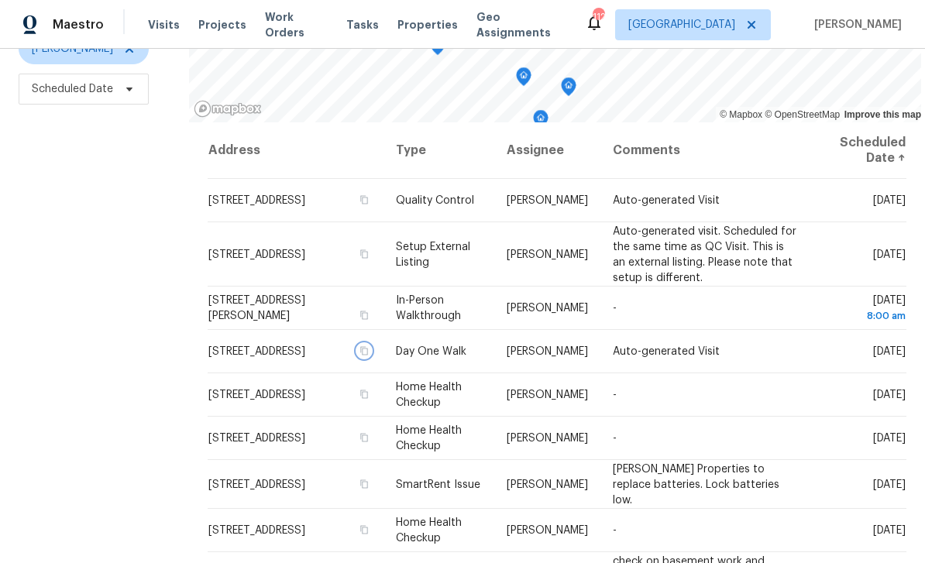
click at [368, 355] on icon "button" at bounding box center [364, 350] width 8 height 9
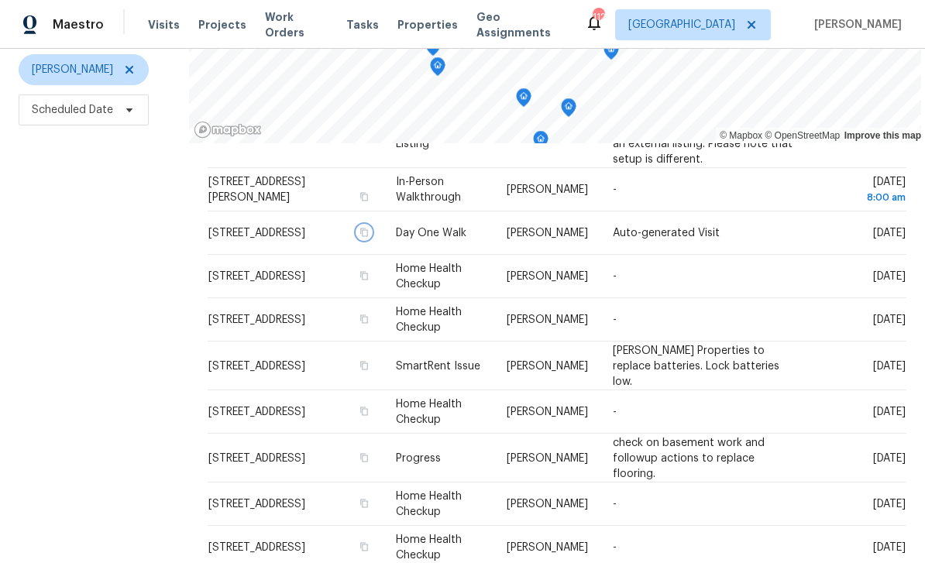
scroll to position [139, 0]
click at [383, 306] on td "[STREET_ADDRESS]" at bounding box center [296, 320] width 176 height 43
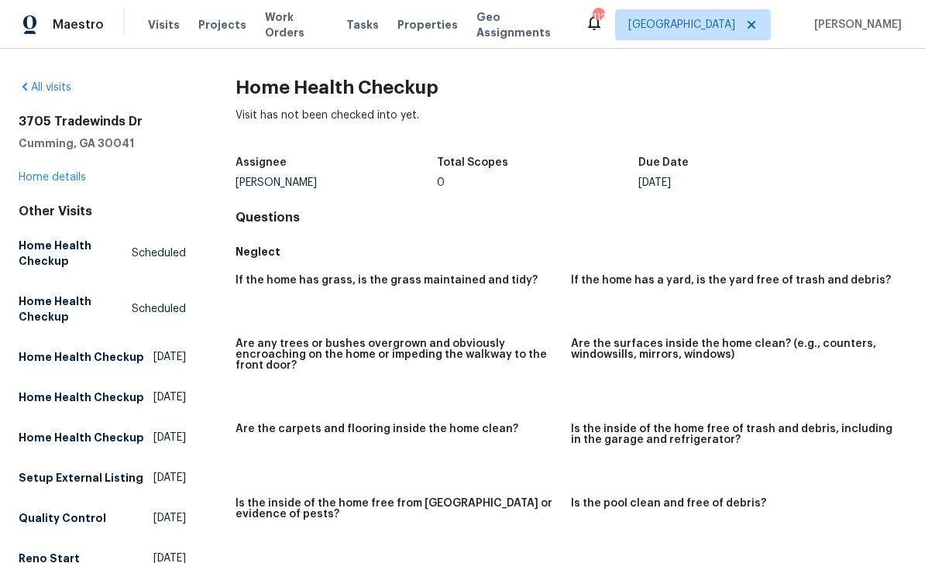
click at [49, 84] on link "All visits" at bounding box center [45, 87] width 53 height 11
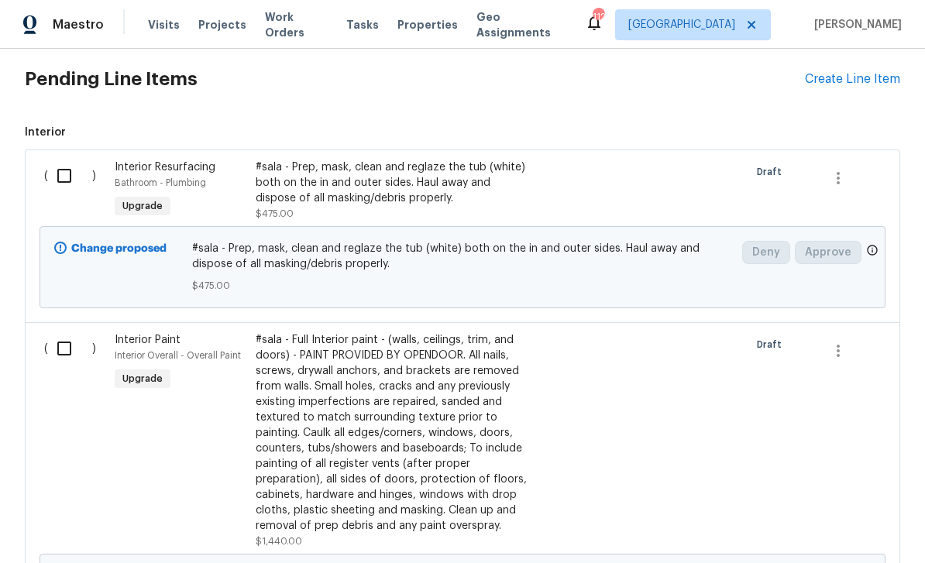
scroll to position [472, 0]
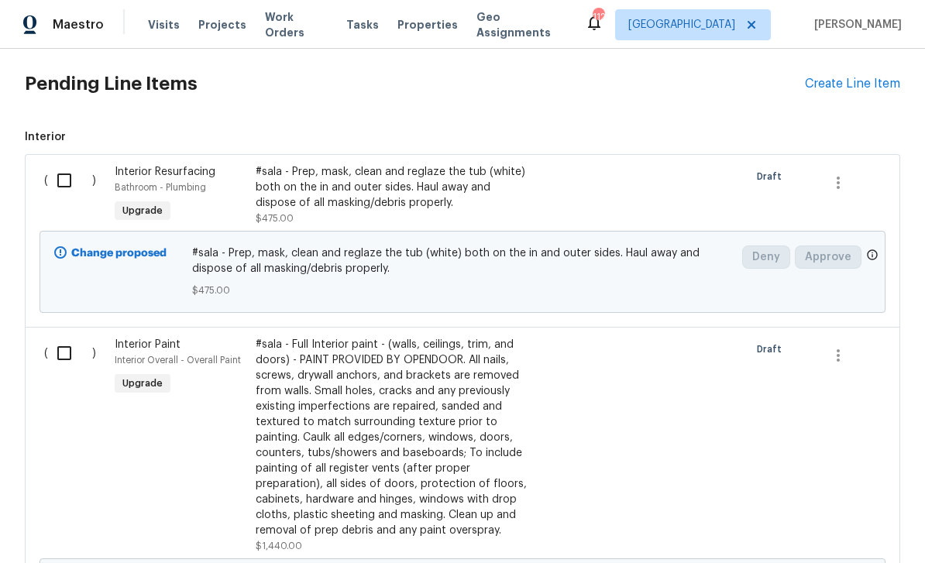
click at [70, 195] on input "checkbox" at bounding box center [70, 180] width 44 height 33
checkbox input "true"
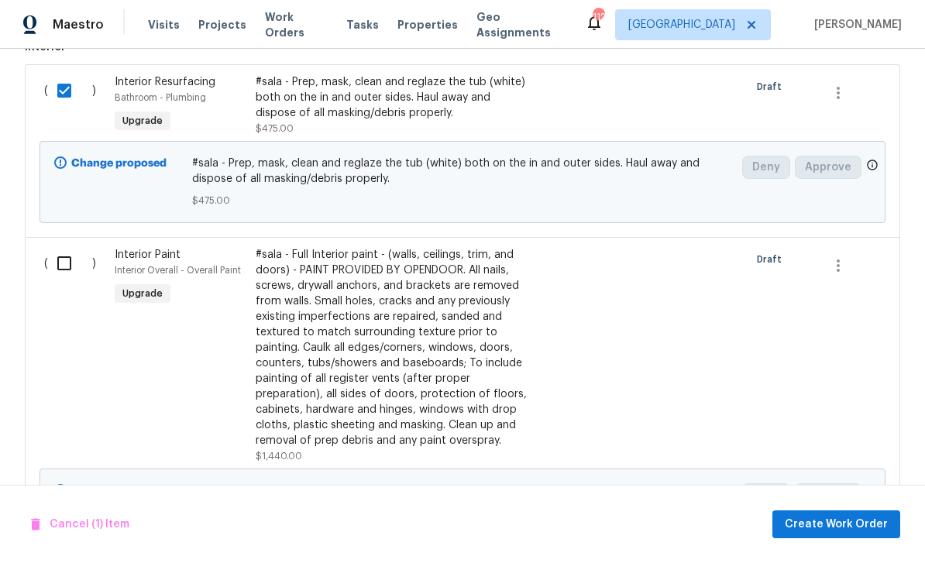
scroll to position [564, 0]
click at [72, 278] on input "checkbox" at bounding box center [70, 262] width 44 height 33
checkbox input "true"
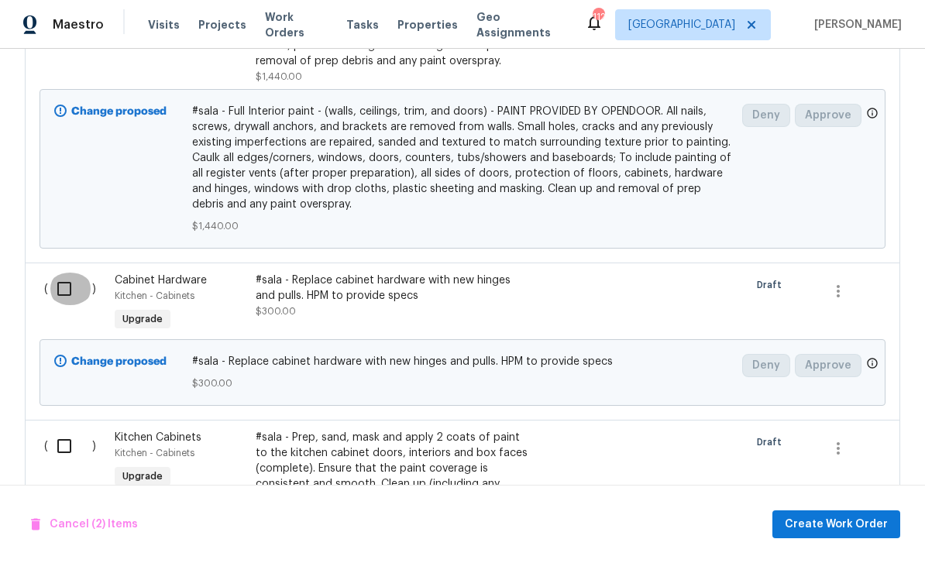
click at [63, 305] on input "checkbox" at bounding box center [70, 289] width 44 height 33
checkbox input "true"
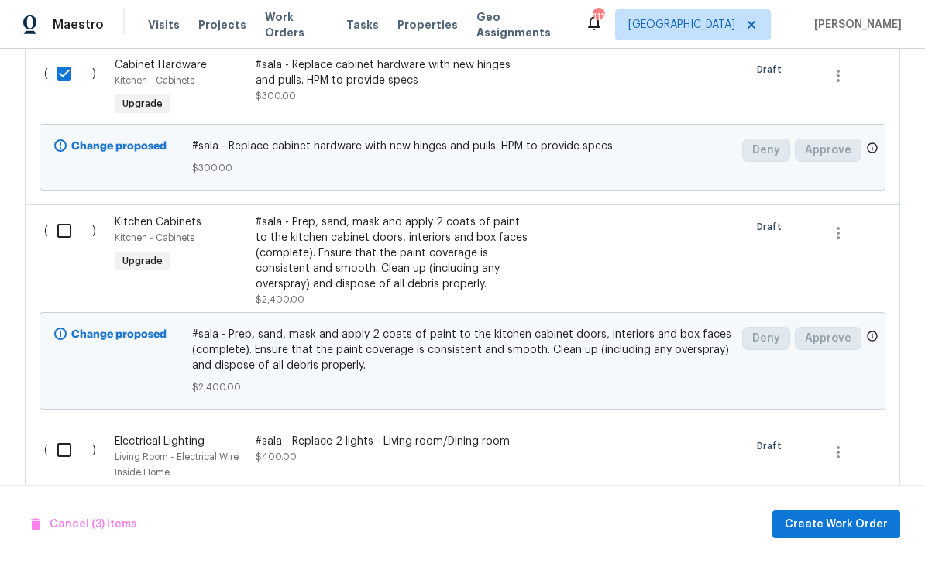
click at [63, 246] on input "checkbox" at bounding box center [70, 231] width 44 height 33
checkbox input "true"
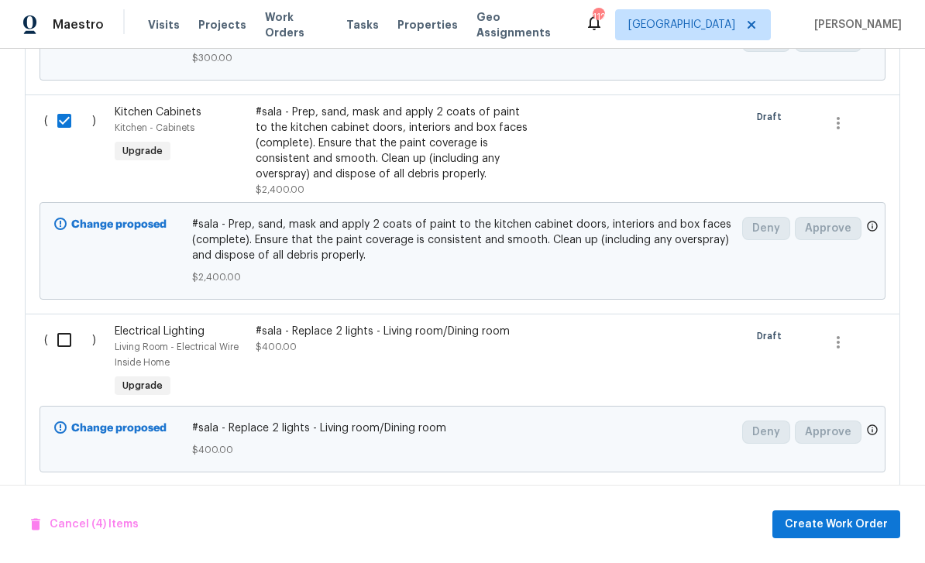
scroll to position [1266, 0]
click at [62, 357] on input "checkbox" at bounding box center [70, 341] width 44 height 33
checkbox input "true"
click at [847, 524] on span "Create Work Order" at bounding box center [836, 524] width 103 height 19
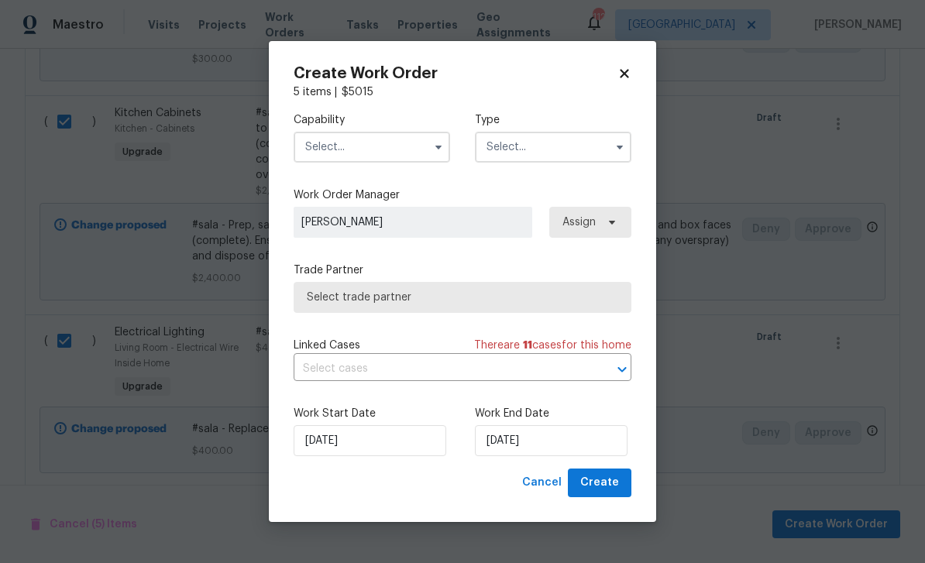
click at [346, 153] on input "text" at bounding box center [372, 147] width 156 height 31
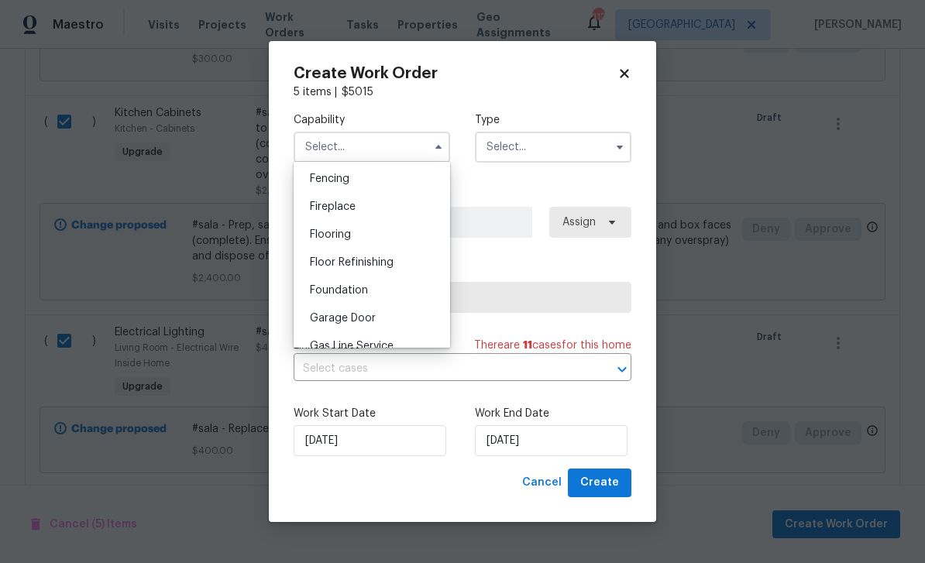
scroll to position [590, 0]
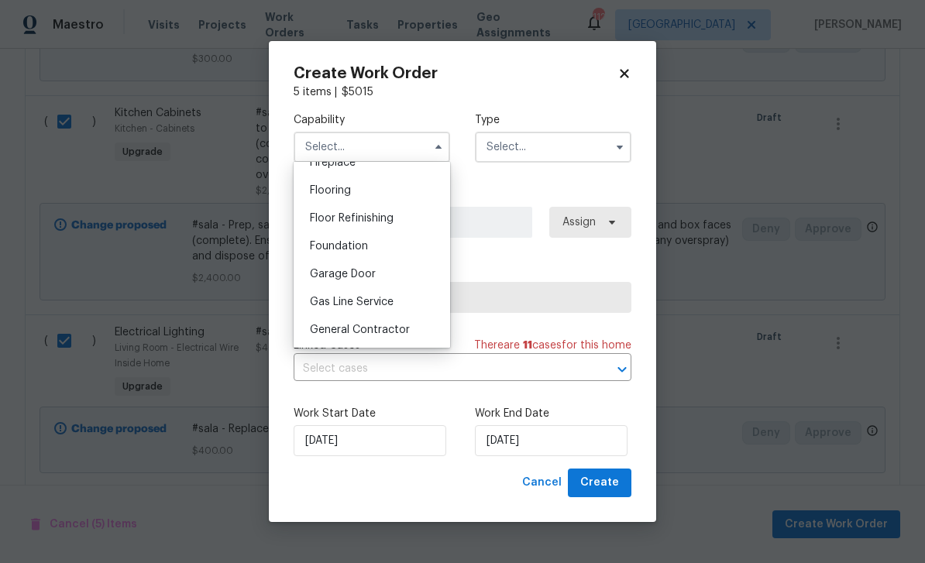
click at [324, 328] on span "General Contractor" at bounding box center [360, 330] width 100 height 11
type input "General Contractor"
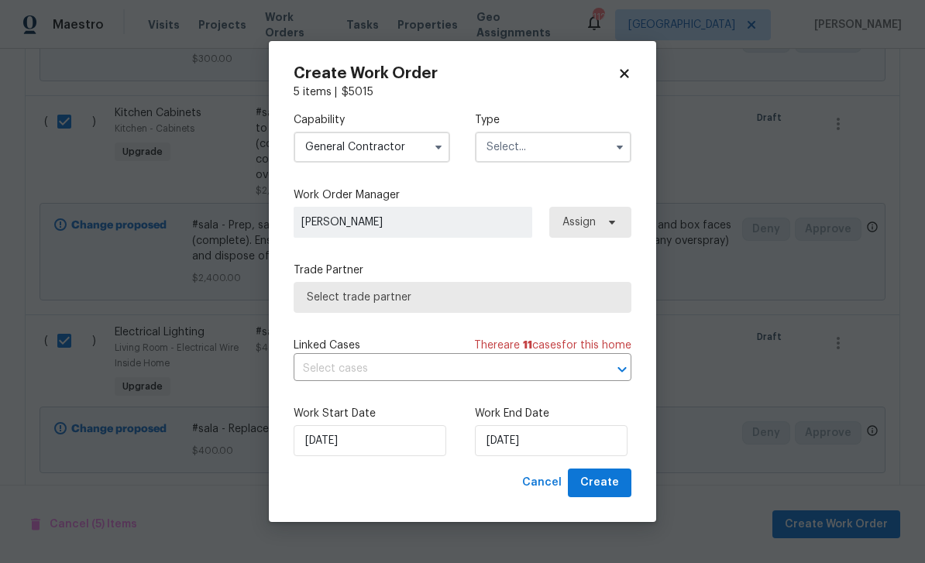
click at [587, 149] on input "text" at bounding box center [553, 147] width 156 height 31
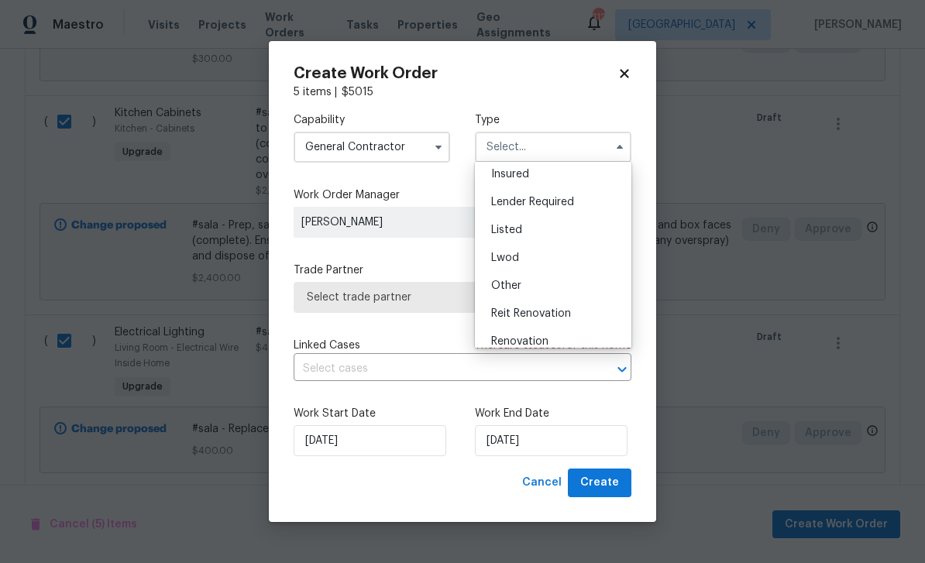
scroll to position [91, 0]
click at [594, 228] on div "Listed" at bounding box center [553, 229] width 149 height 28
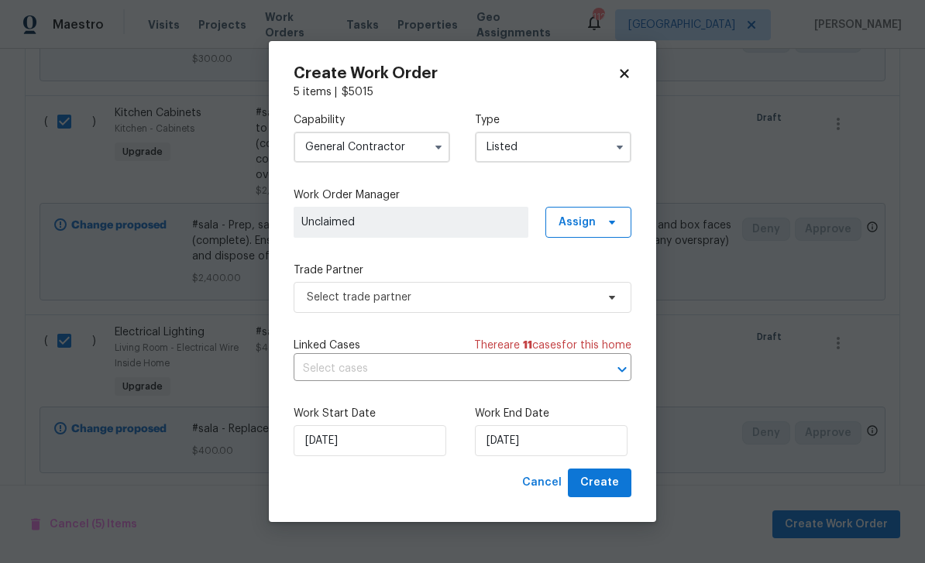
click at [593, 153] on input "Listed" at bounding box center [553, 147] width 156 height 31
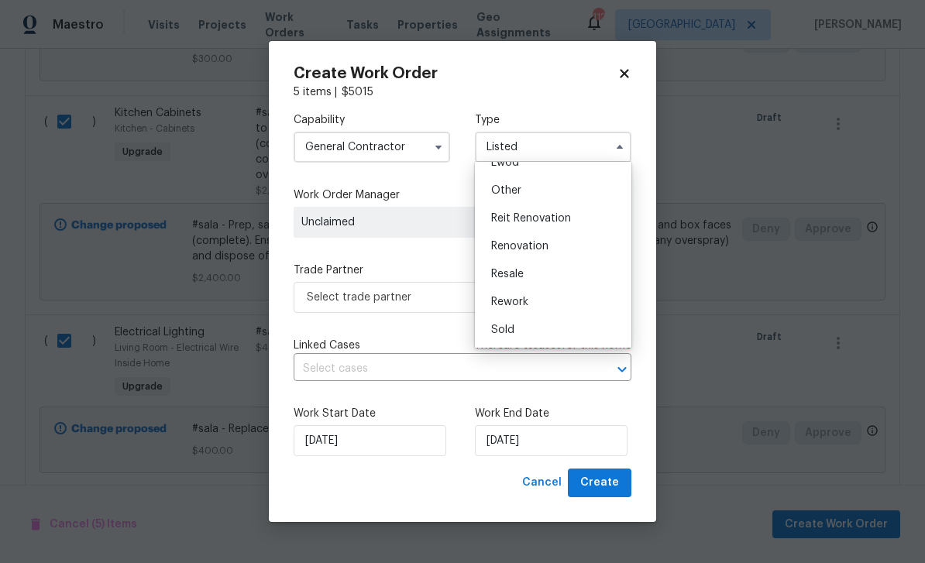
scroll to position [184, 0]
click at [601, 239] on div "Renovation" at bounding box center [553, 246] width 149 height 28
type input "Renovation"
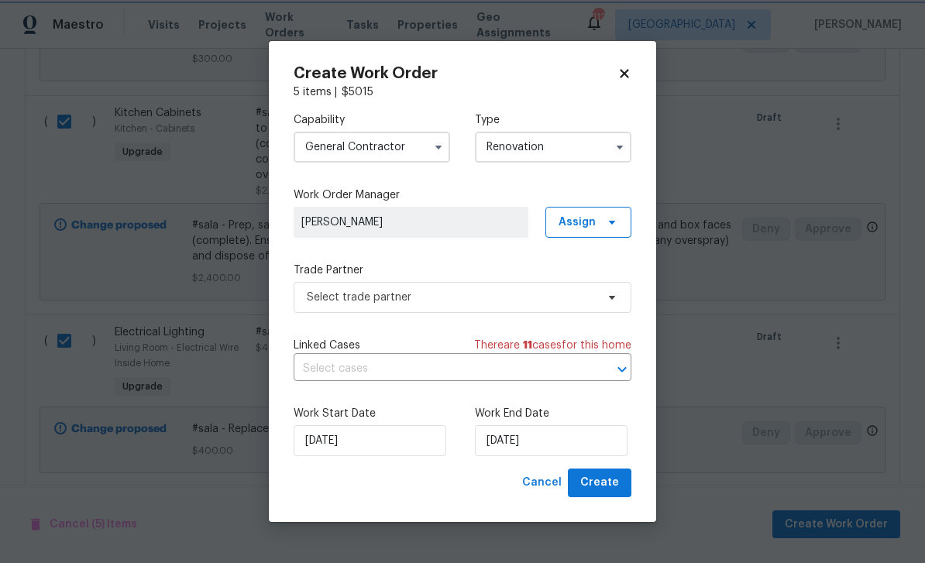
scroll to position [0, 0]
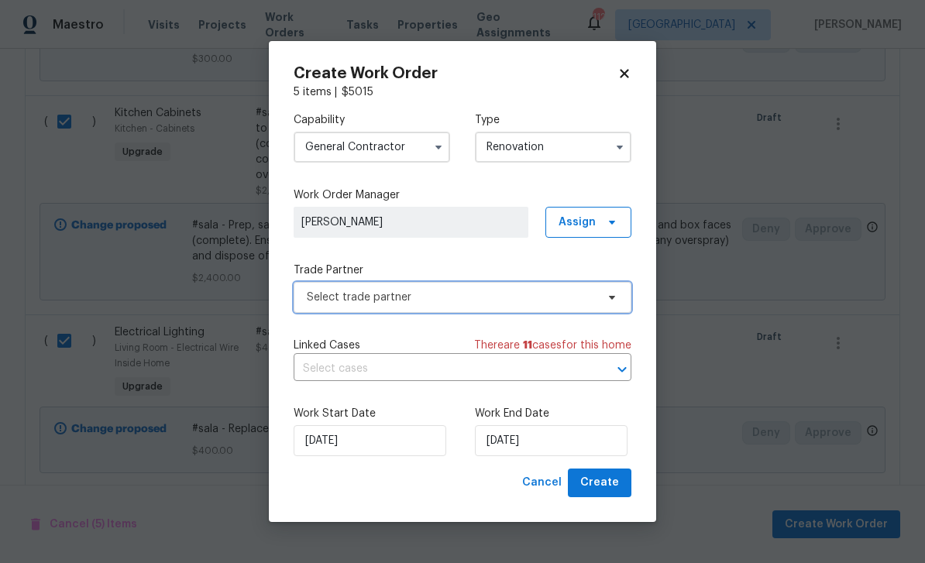
click at [575, 295] on span "Select trade partner" at bounding box center [451, 297] width 289 height 15
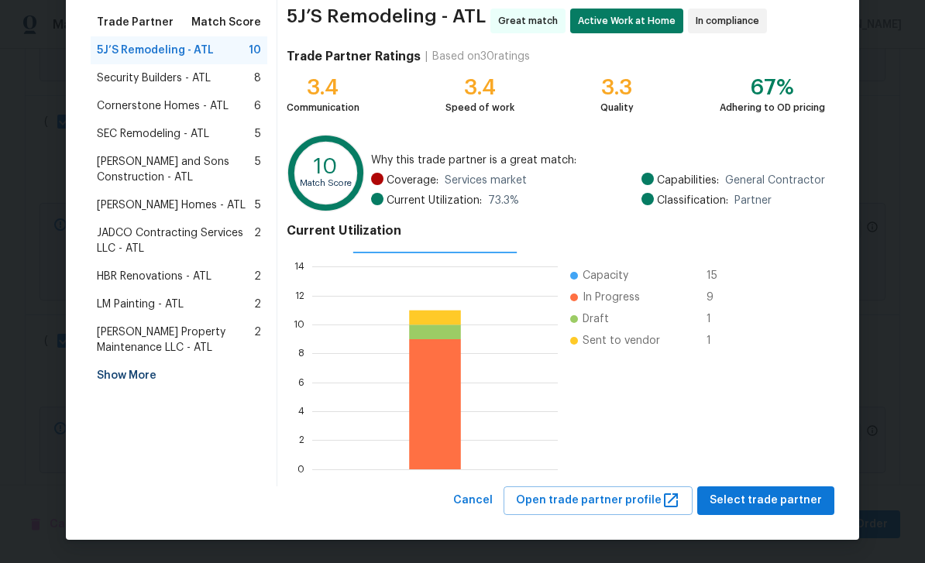
scroll to position [120, 0]
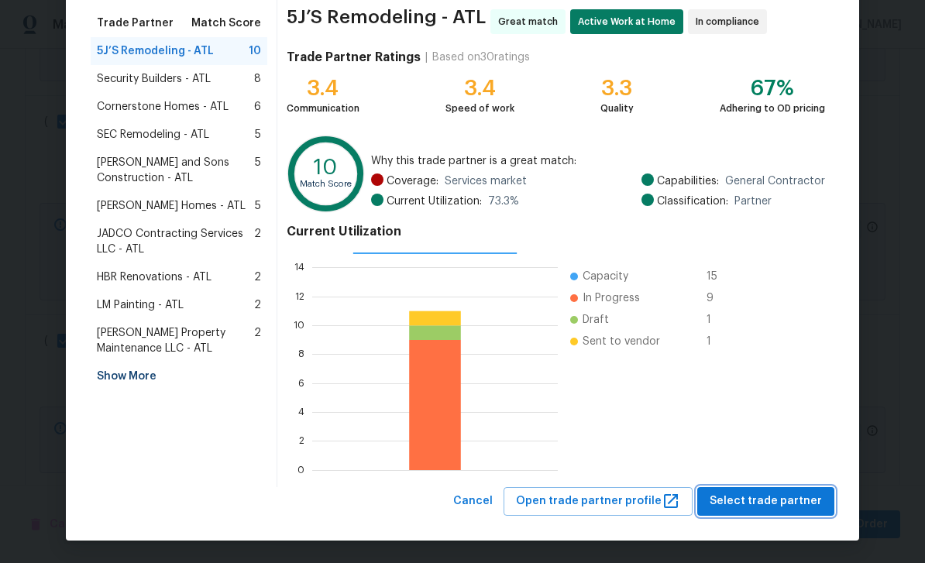
click at [780, 503] on span "Select trade partner" at bounding box center [765, 501] width 112 height 19
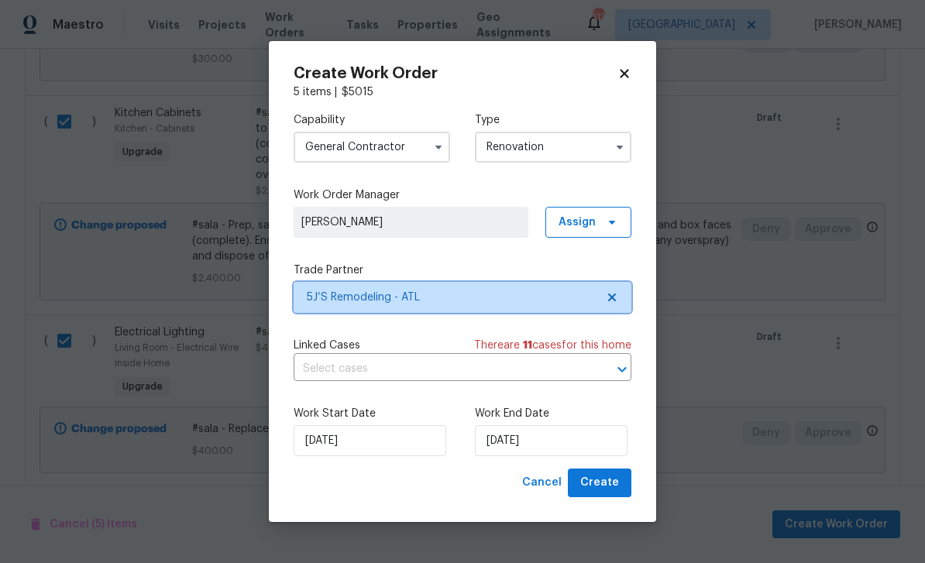
scroll to position [0, 0]
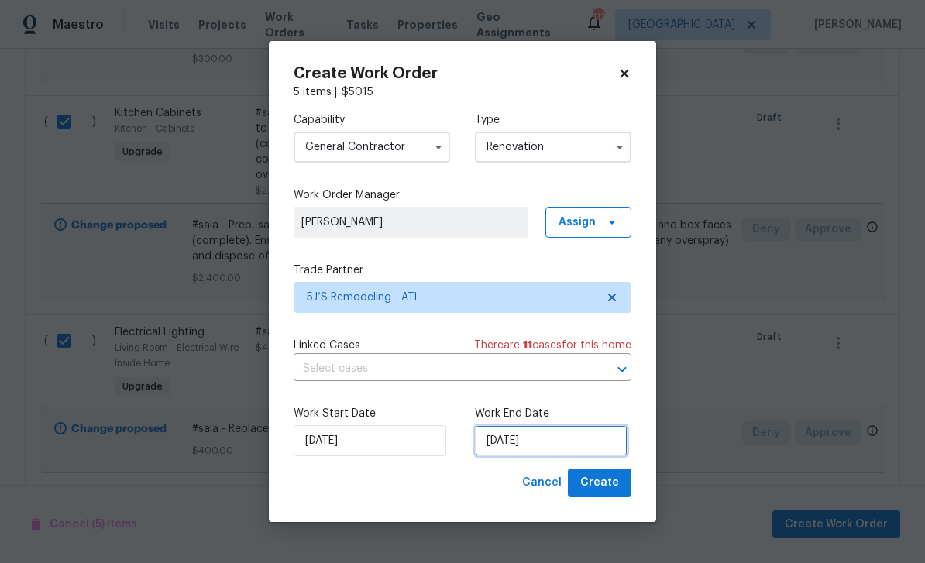
click at [587, 446] on input "[DATE]" at bounding box center [551, 440] width 153 height 31
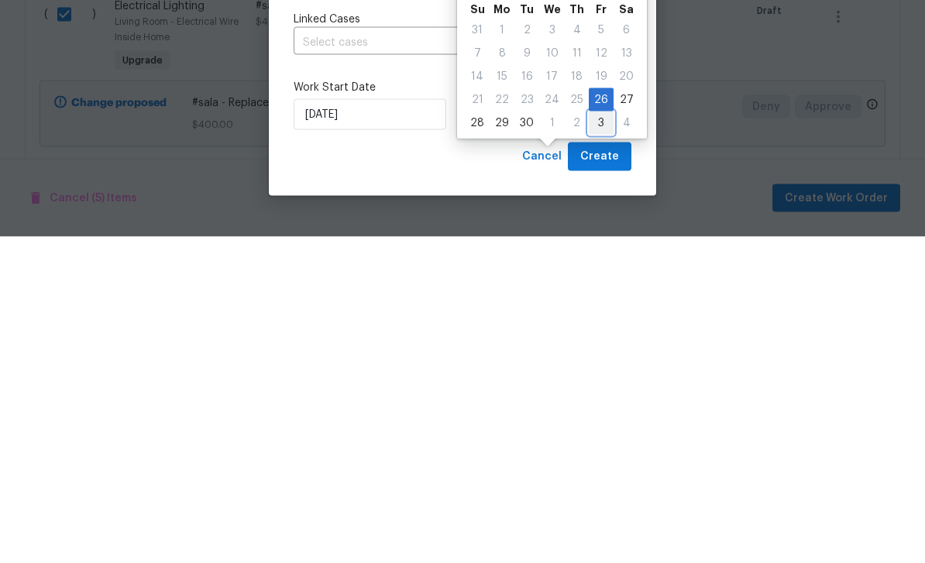
click at [600, 438] on div "3" at bounding box center [601, 449] width 25 height 22
type input "[DATE]"
select select "9"
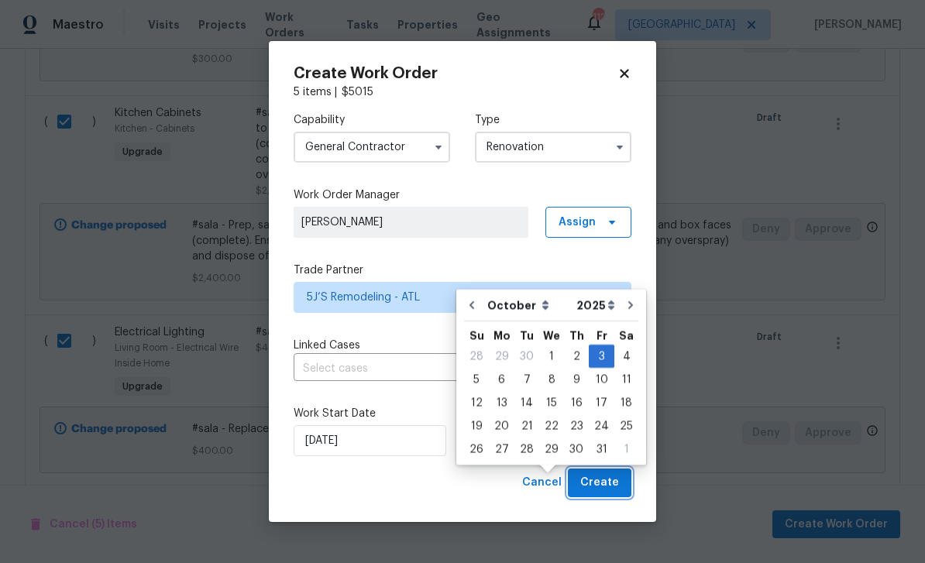
click at [615, 478] on span "Create" at bounding box center [599, 482] width 39 height 19
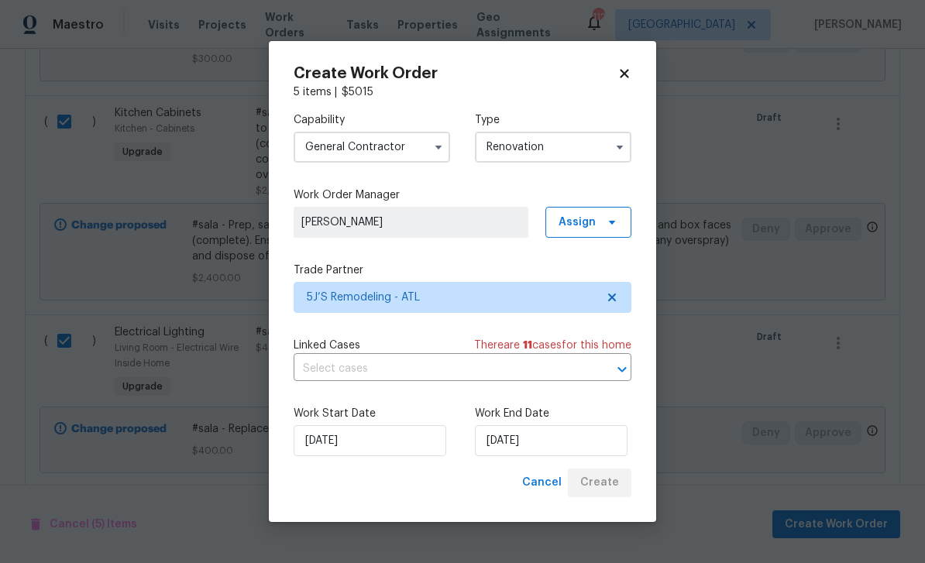
scroll to position [172, 0]
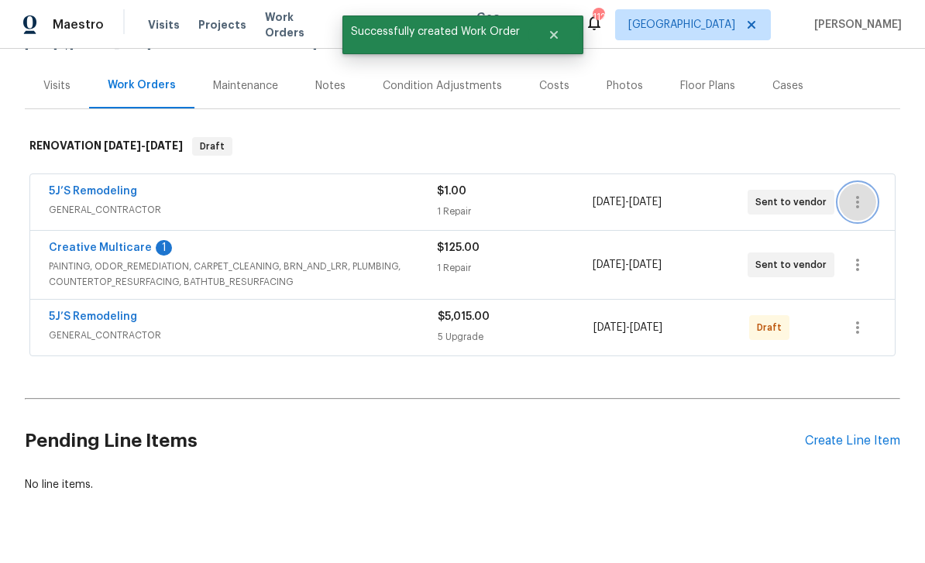
click at [863, 193] on icon "button" at bounding box center [857, 202] width 19 height 19
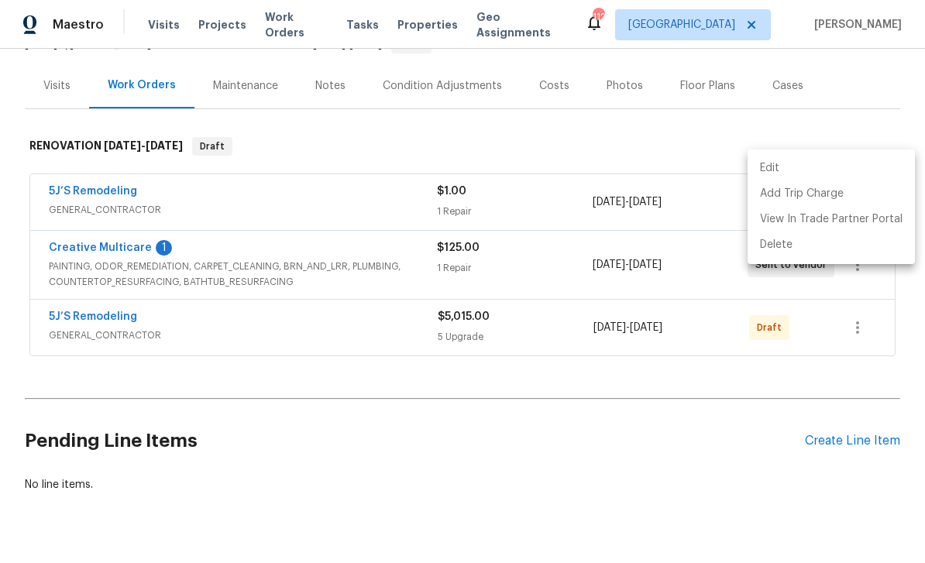
click at [91, 209] on div at bounding box center [462, 281] width 925 height 563
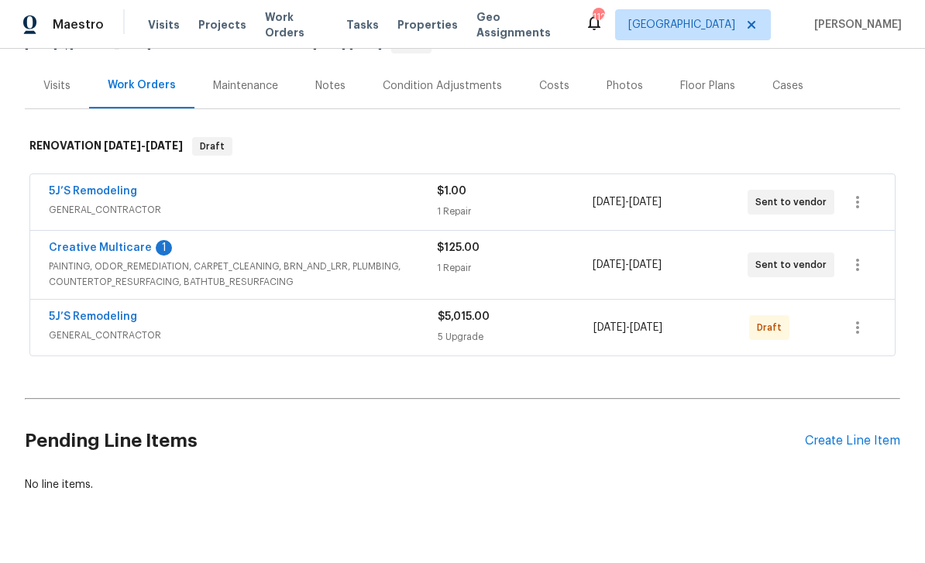
click at [88, 242] on link "Creative Multicare" at bounding box center [100, 247] width 103 height 11
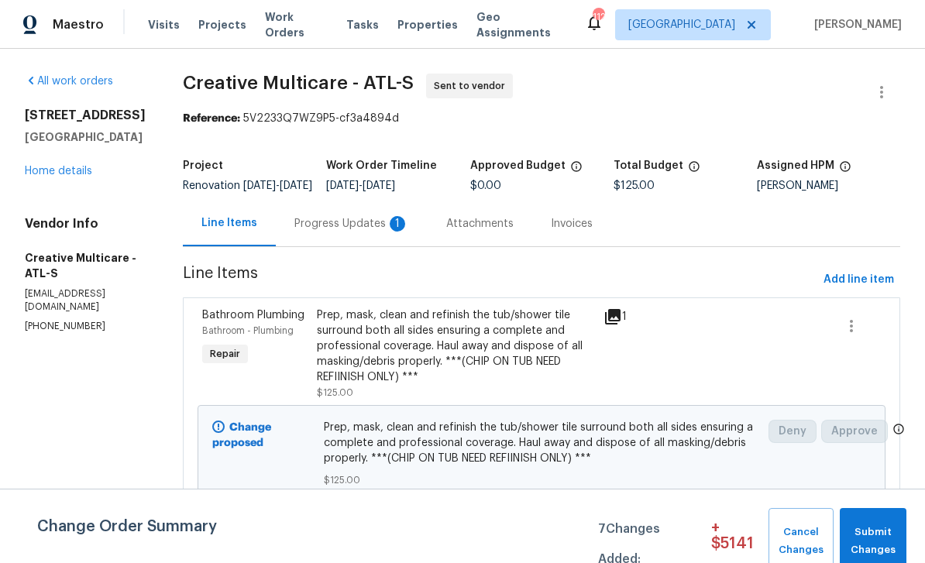
scroll to position [9, 0]
click at [375, 225] on div "Progress Updates 1" at bounding box center [351, 223] width 115 height 15
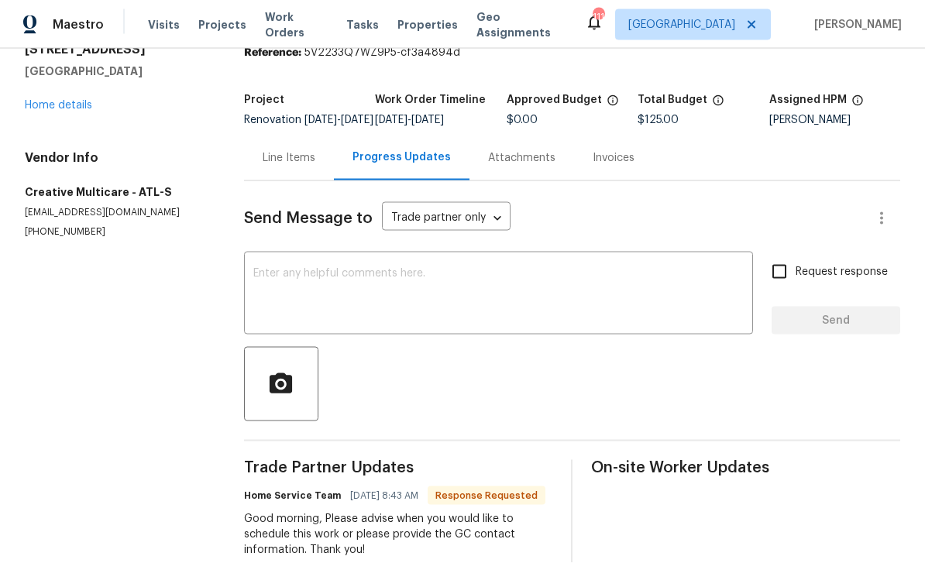
scroll to position [37, 0]
click at [51, 100] on link "Home details" at bounding box center [58, 105] width 67 height 11
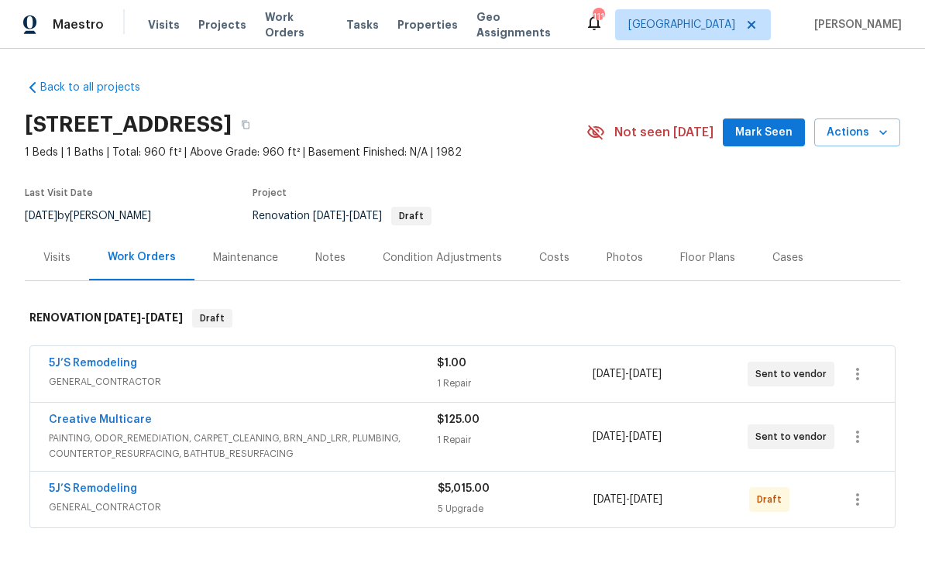
click at [60, 358] on link "5J’S Remodeling" at bounding box center [93, 363] width 88 height 11
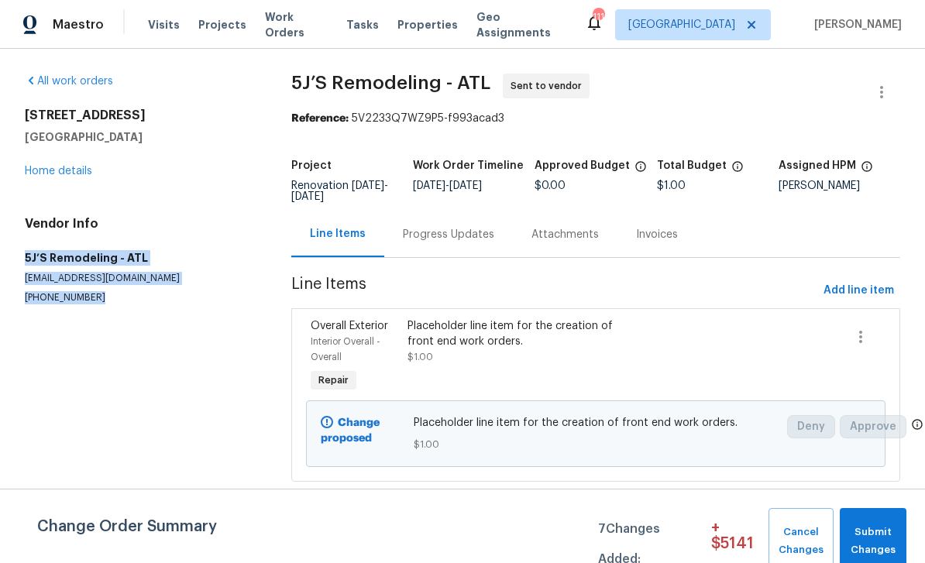
click at [50, 168] on link "Home details" at bounding box center [58, 171] width 67 height 11
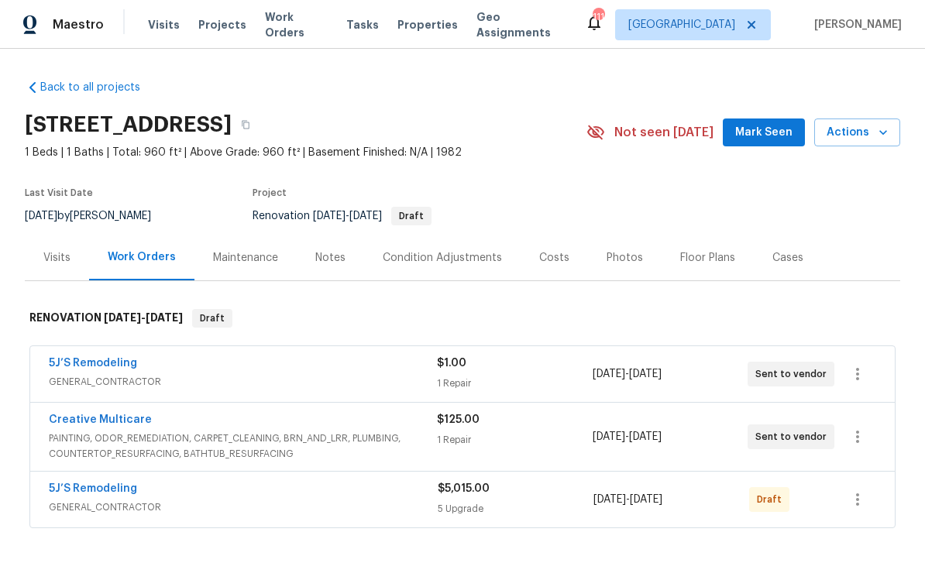
click at [82, 425] on link "Creative Multicare" at bounding box center [100, 419] width 103 height 11
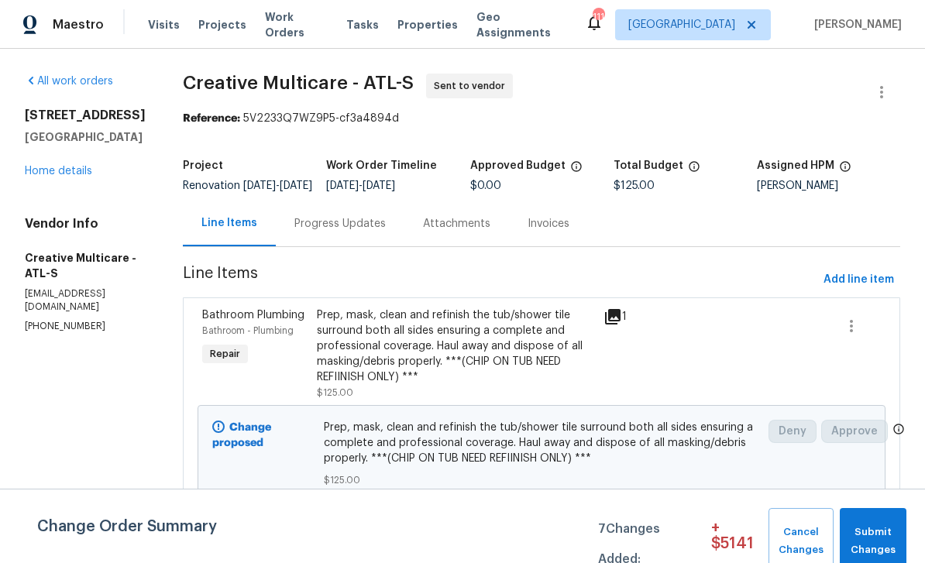
click at [359, 232] on div "Progress Updates" at bounding box center [339, 223] width 91 height 15
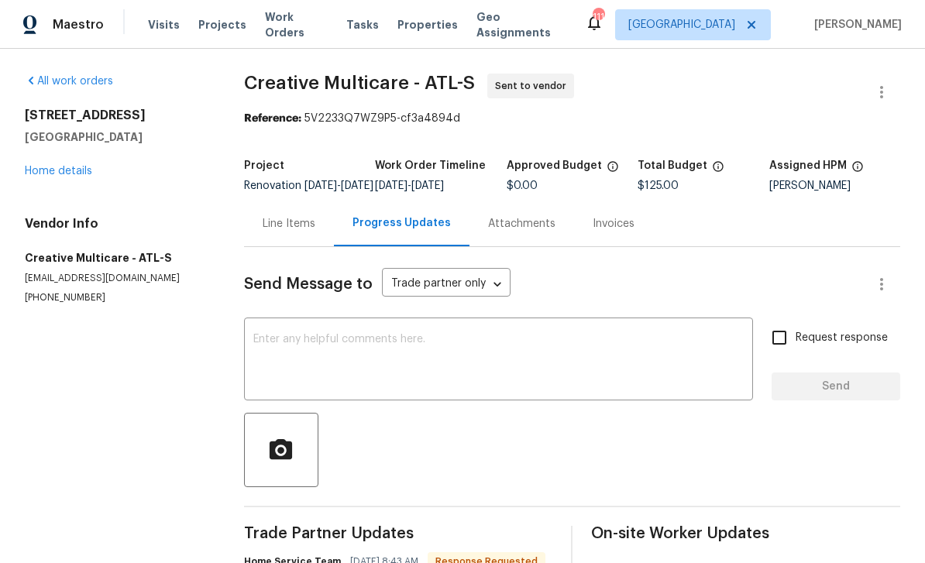
click at [277, 354] on textarea at bounding box center [498, 361] width 491 height 54
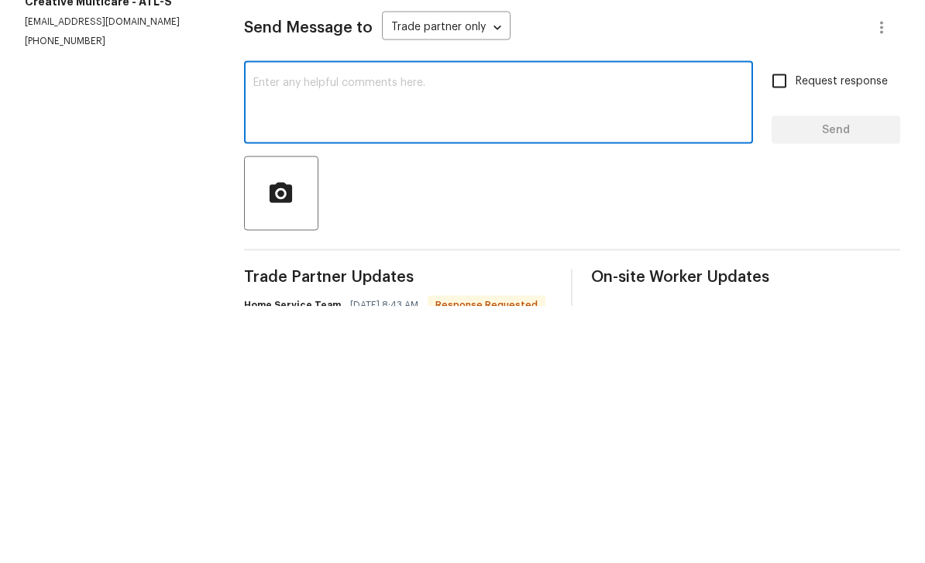
paste textarea "5J’S Remodeling - ATL [EMAIL_ADDRESS][DOMAIN_NAME] [PHONE_NUMBER]"
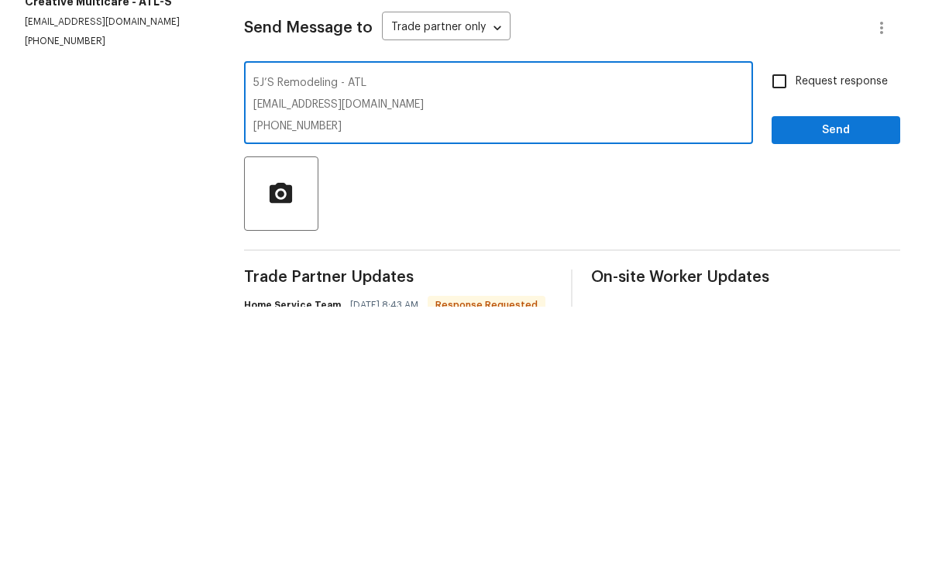
type textarea "5J’S Remodeling - ATL [EMAIL_ADDRESS][DOMAIN_NAME] [PHONE_NUMBER]"
click at [782, 321] on input "Request response" at bounding box center [779, 337] width 33 height 33
checkbox input "true"
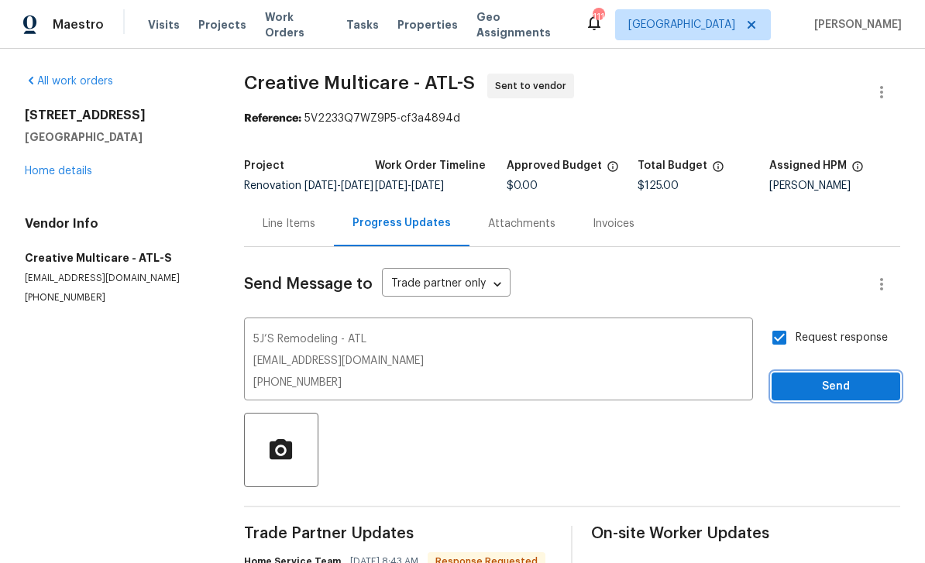
click at [820, 377] on span "Send" at bounding box center [836, 386] width 104 height 19
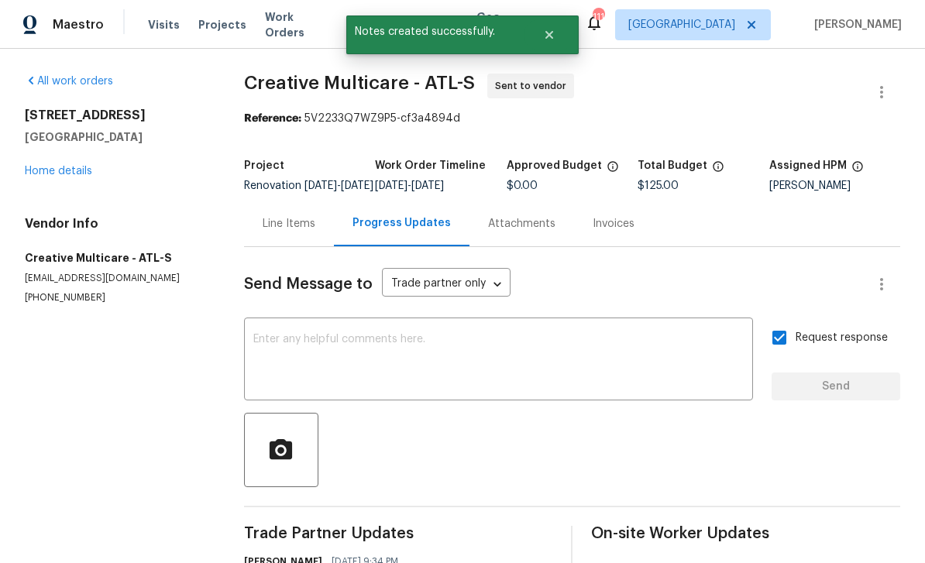
click at [53, 166] on link "Home details" at bounding box center [58, 171] width 67 height 11
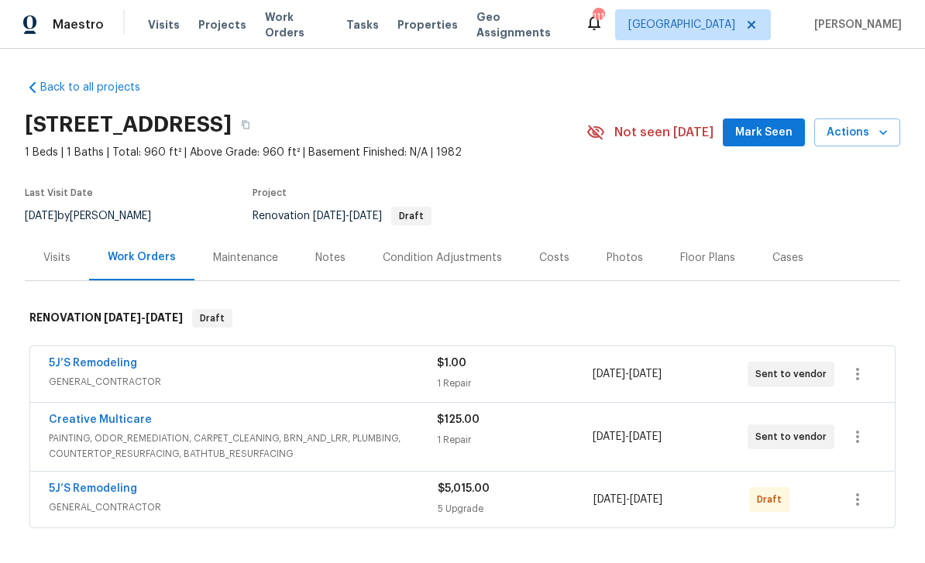
click at [768, 123] on span "Mark Seen" at bounding box center [763, 132] width 57 height 19
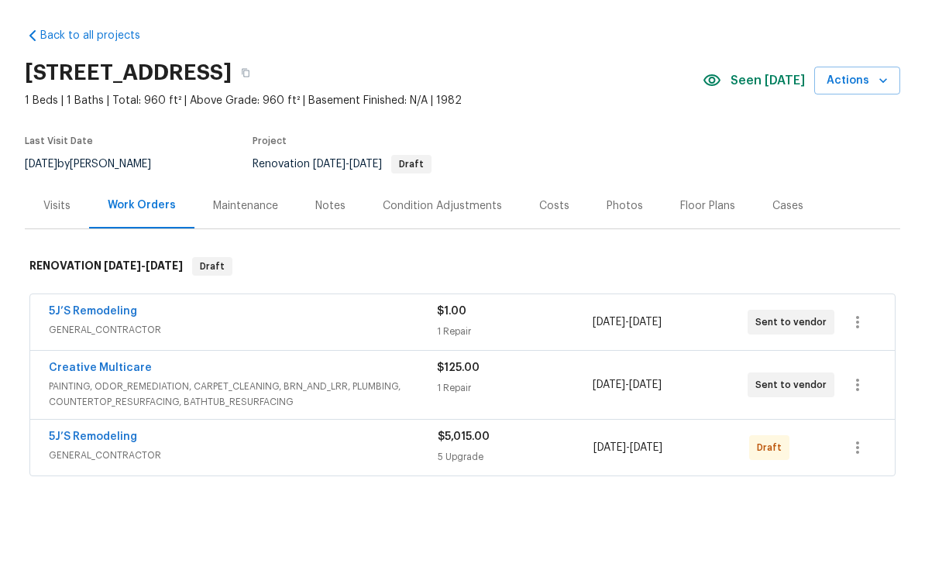
scroll to position [50, 0]
